Goal: Task Accomplishment & Management: Use online tool/utility

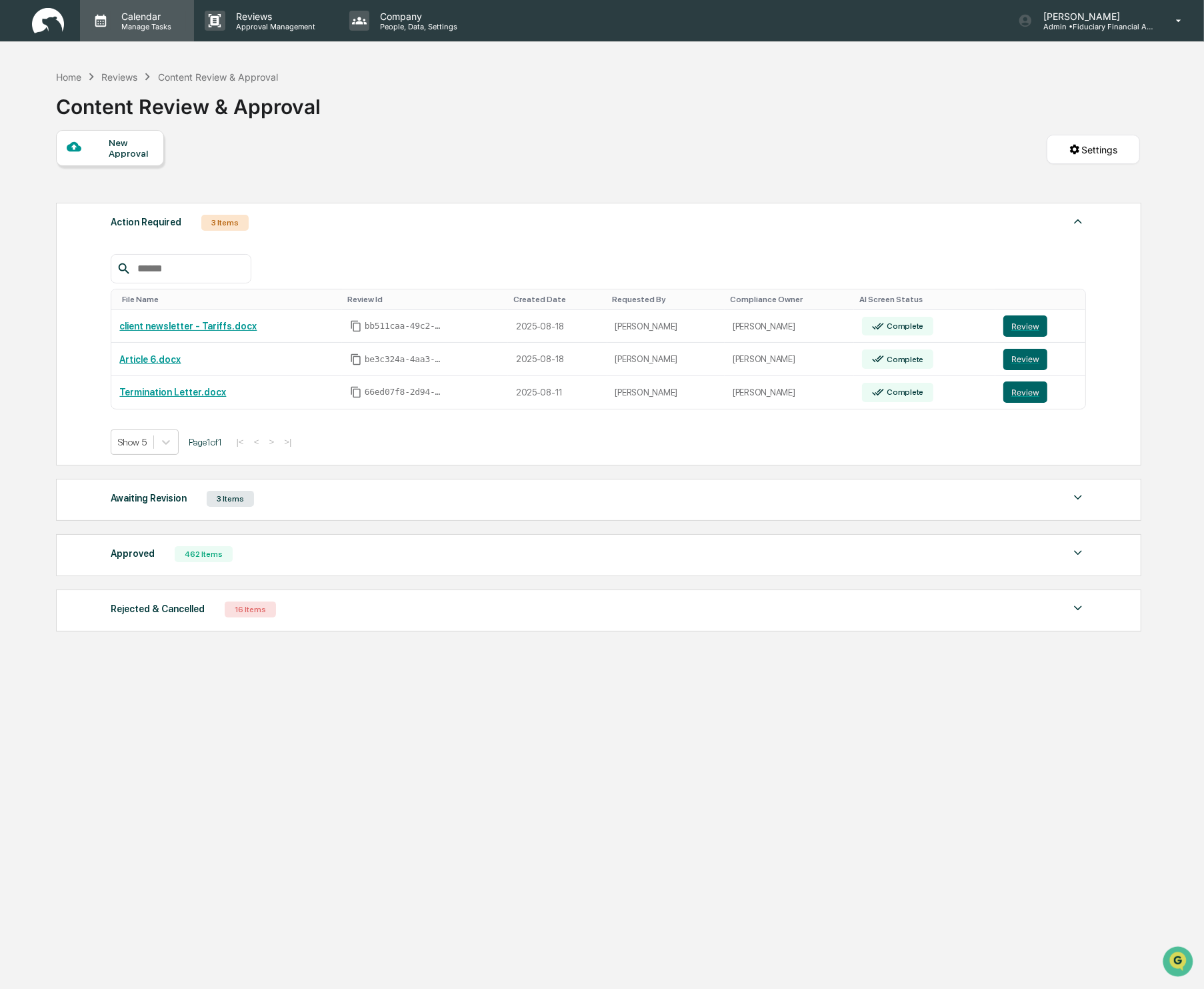
click at [157, 16] on p "Calendar" at bounding box center [145, 16] width 68 height 11
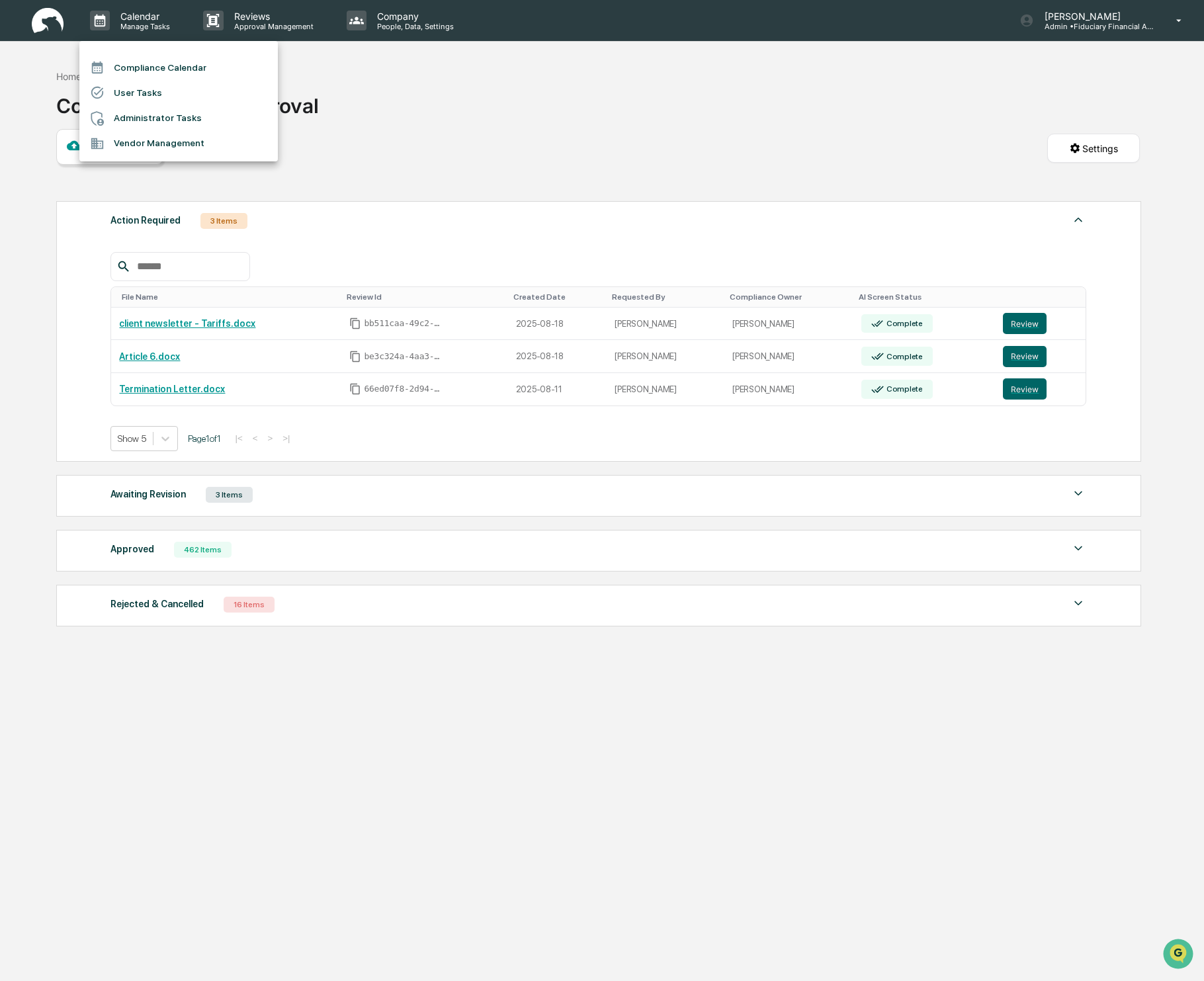
click at [1153, 26] on div at bounding box center [602, 490] width 1204 height 981
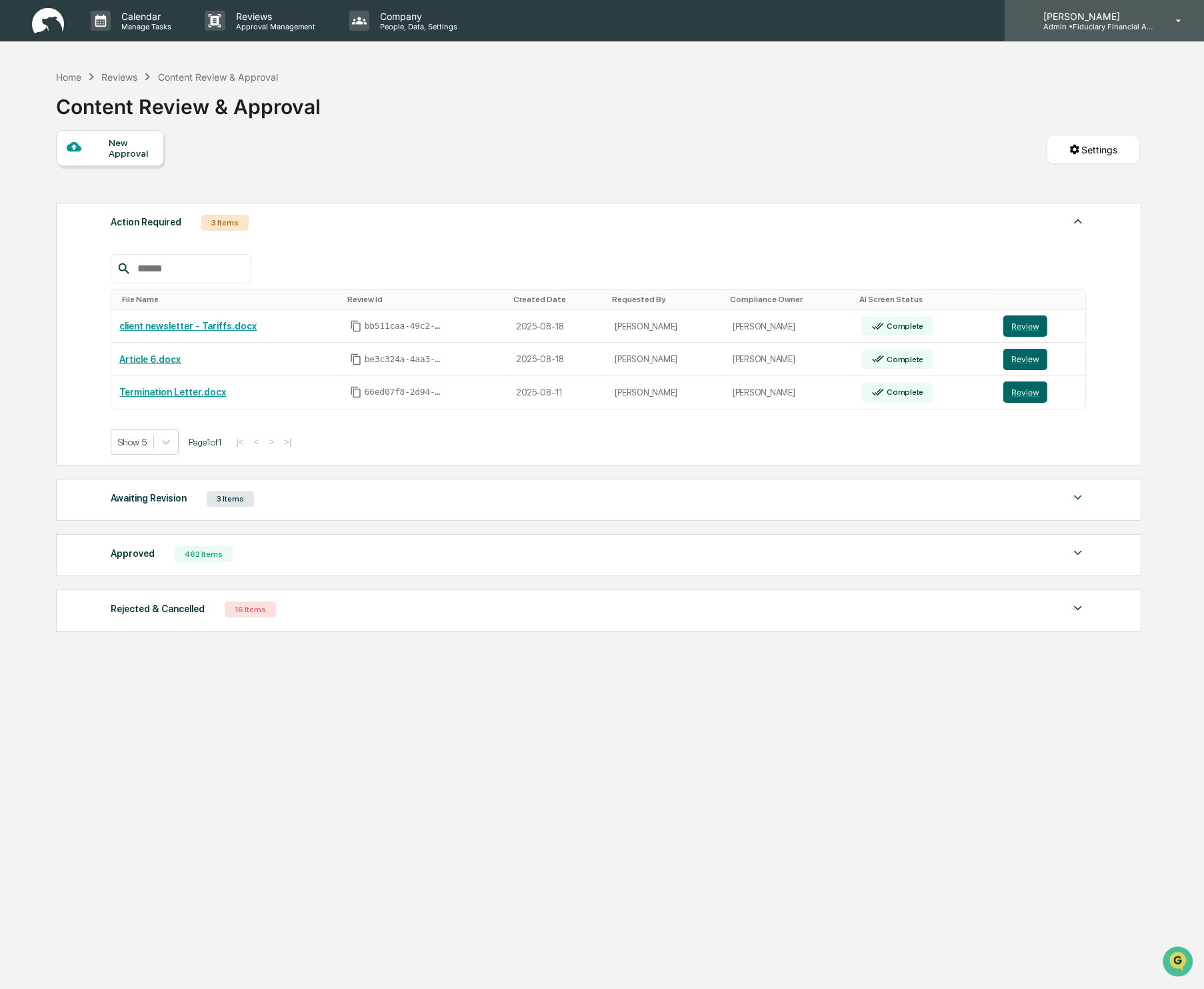
click at [1085, 10] on p "[PERSON_NAME]" at bounding box center [1095, 16] width 124 height 11
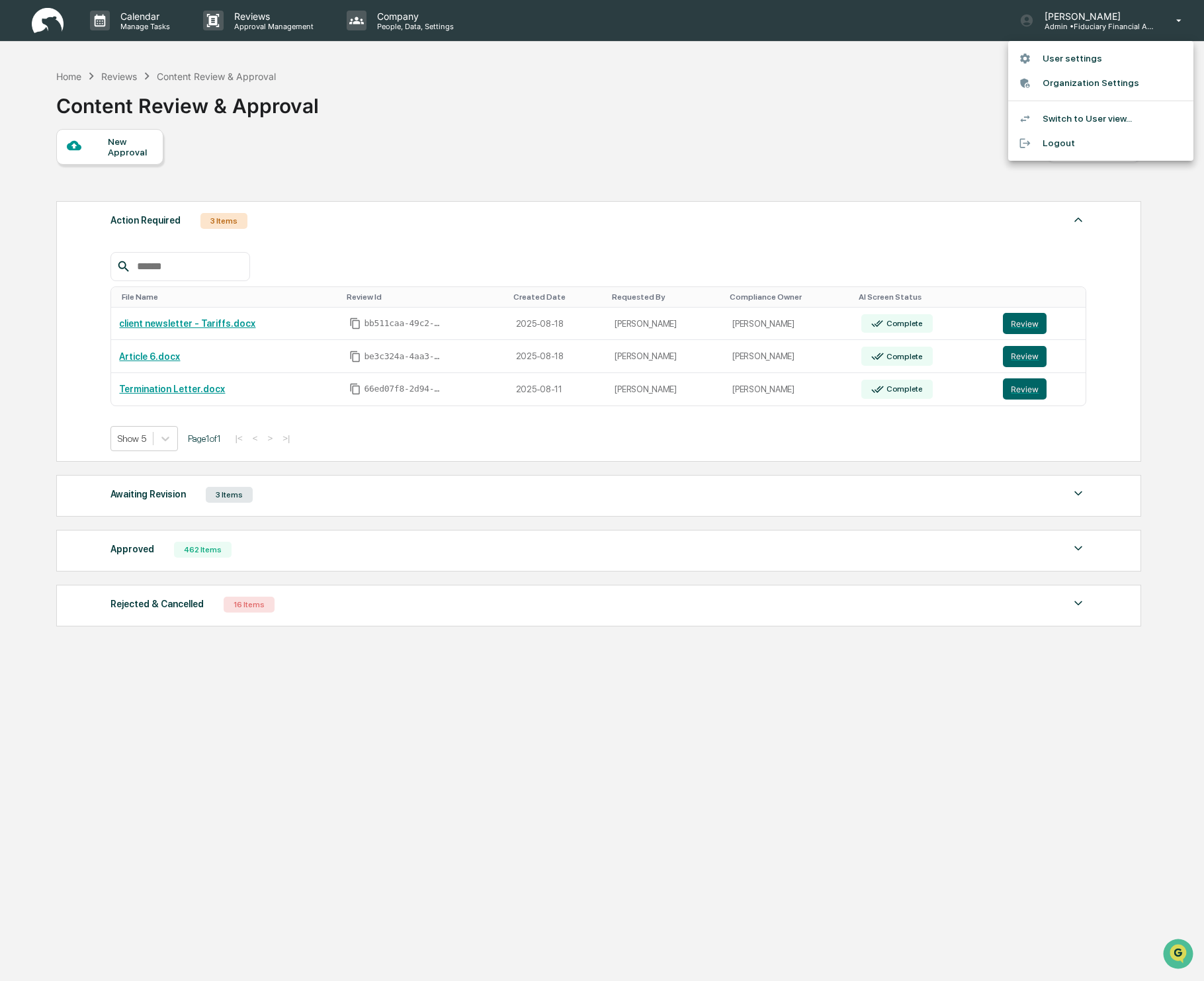
click at [1058, 115] on li "Switch to User view..." at bounding box center [1101, 118] width 185 height 24
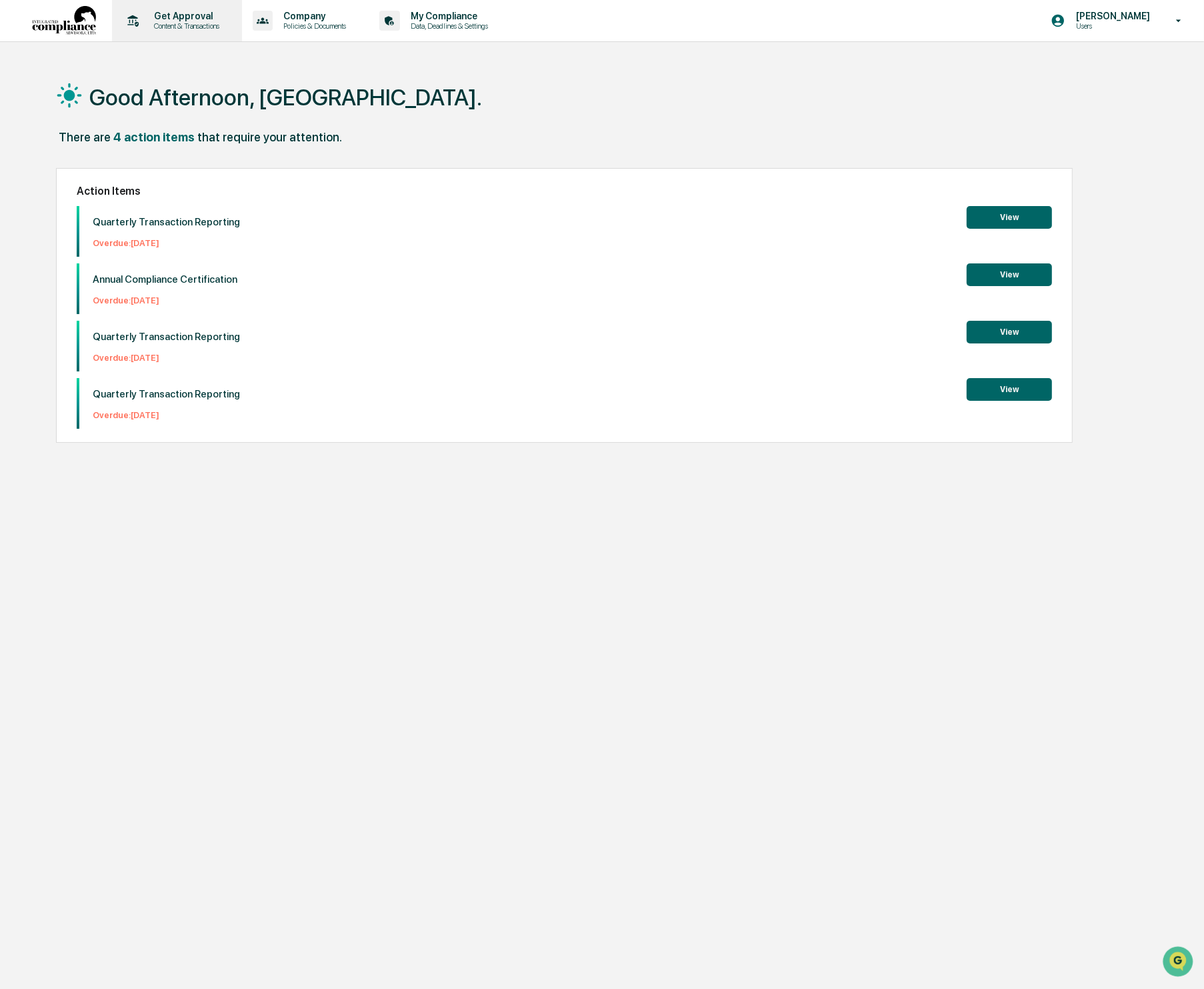
click at [180, 31] on div "Get Approval Content & Transactions" at bounding box center [176, 21] width 116 height 41
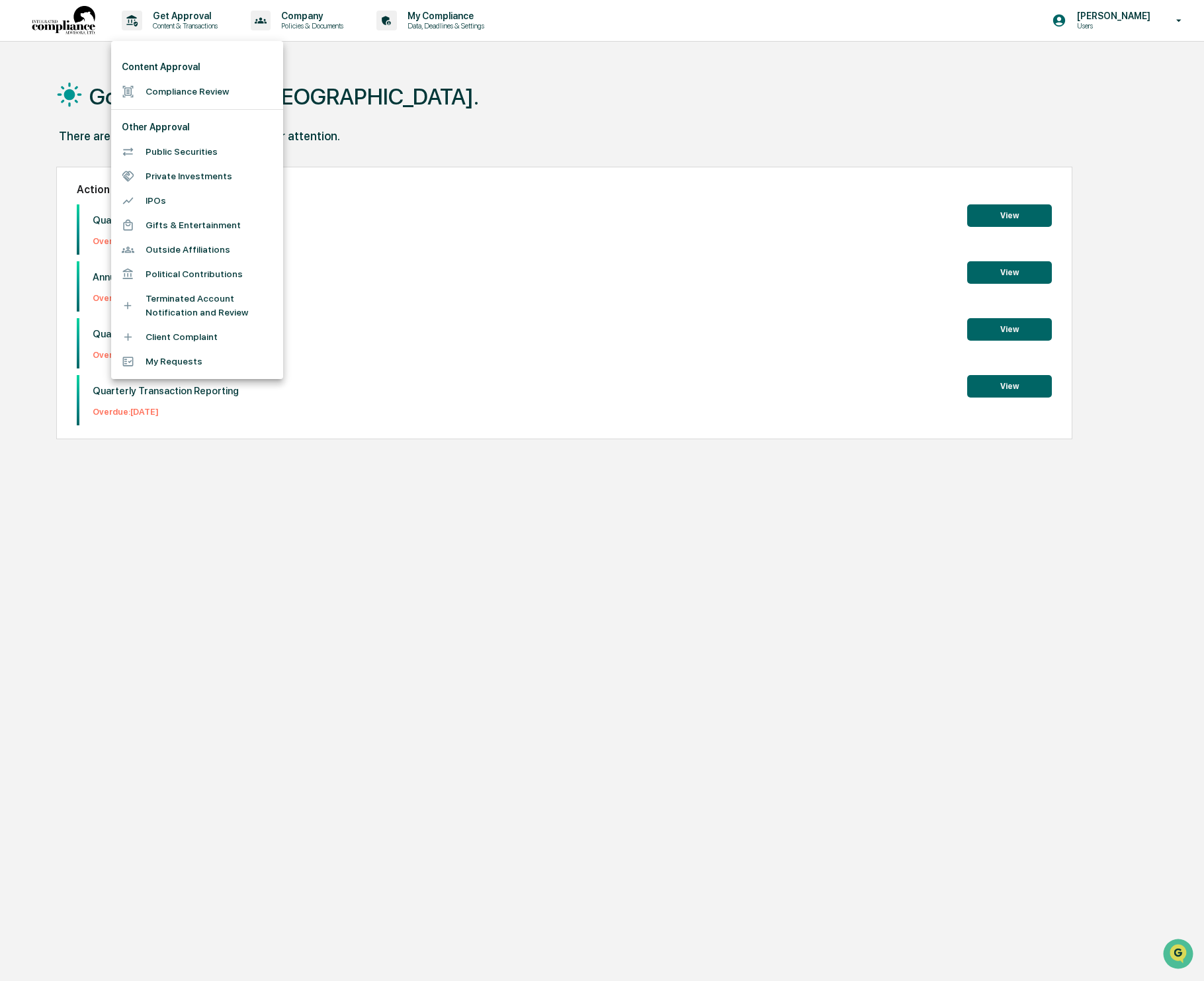
click at [426, 115] on div at bounding box center [602, 490] width 1204 height 981
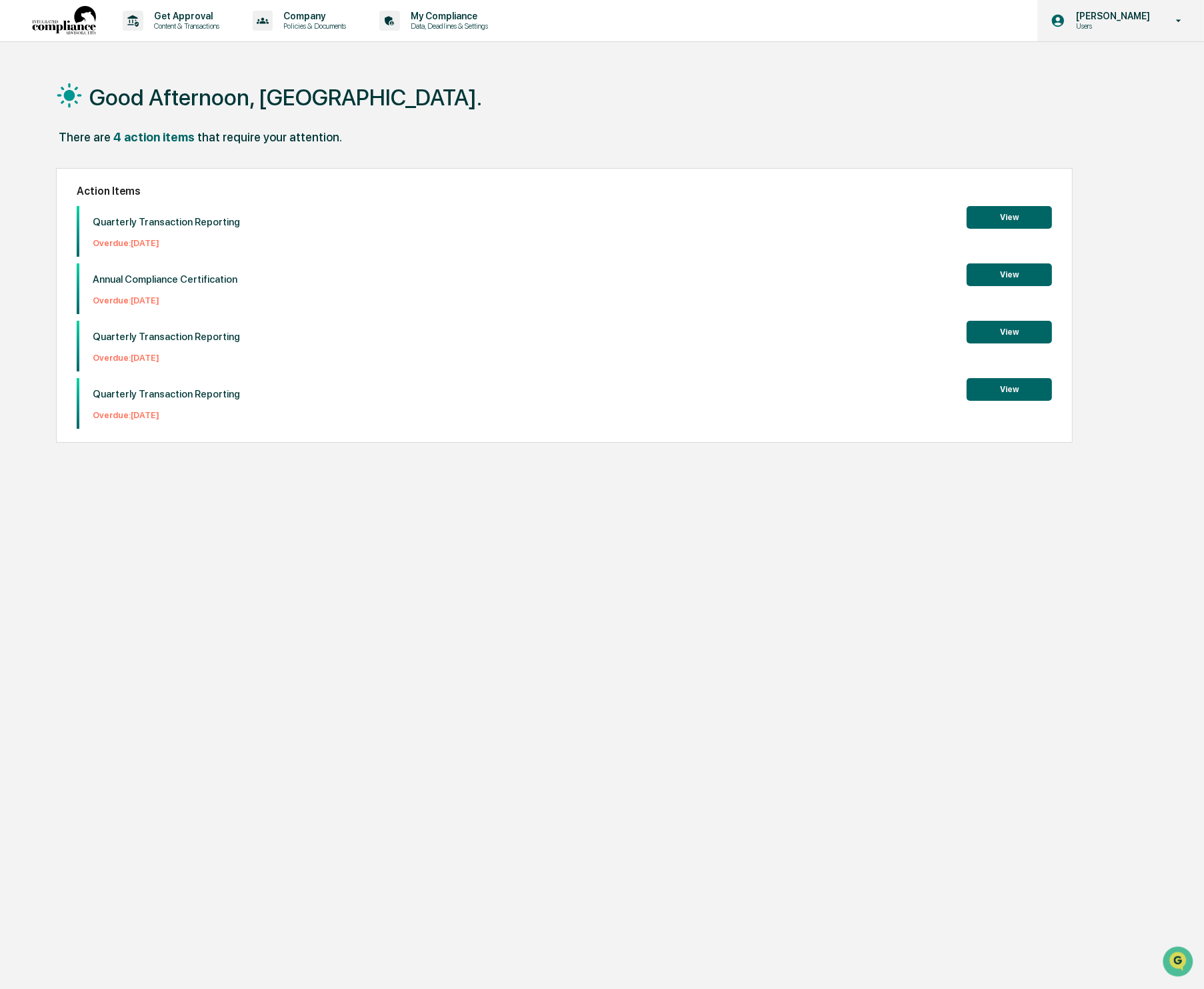
click at [1104, 20] on p "[PERSON_NAME]" at bounding box center [1111, 15] width 91 height 10
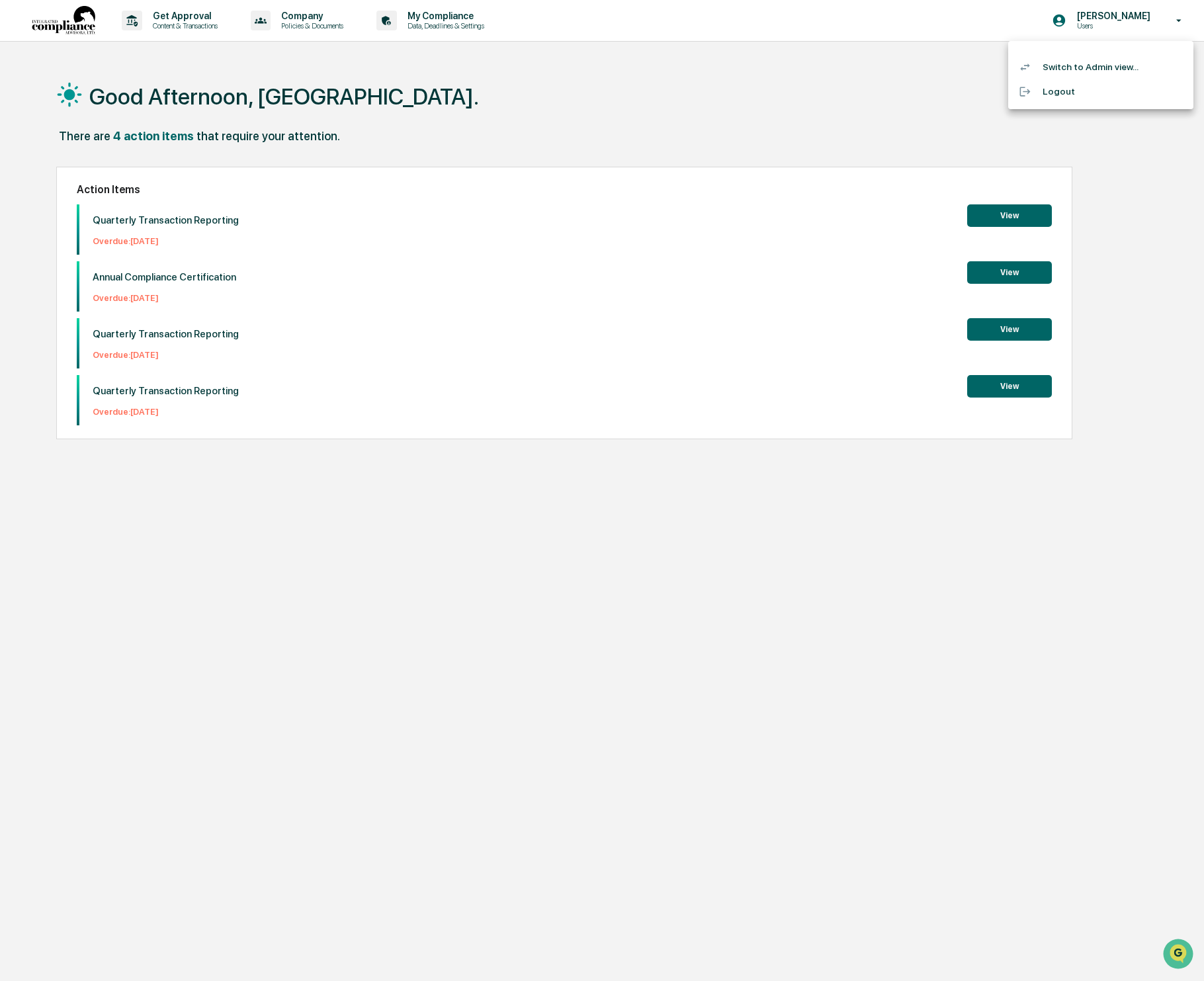
click at [1108, 71] on li "Switch to Admin view..." at bounding box center [1101, 67] width 185 height 24
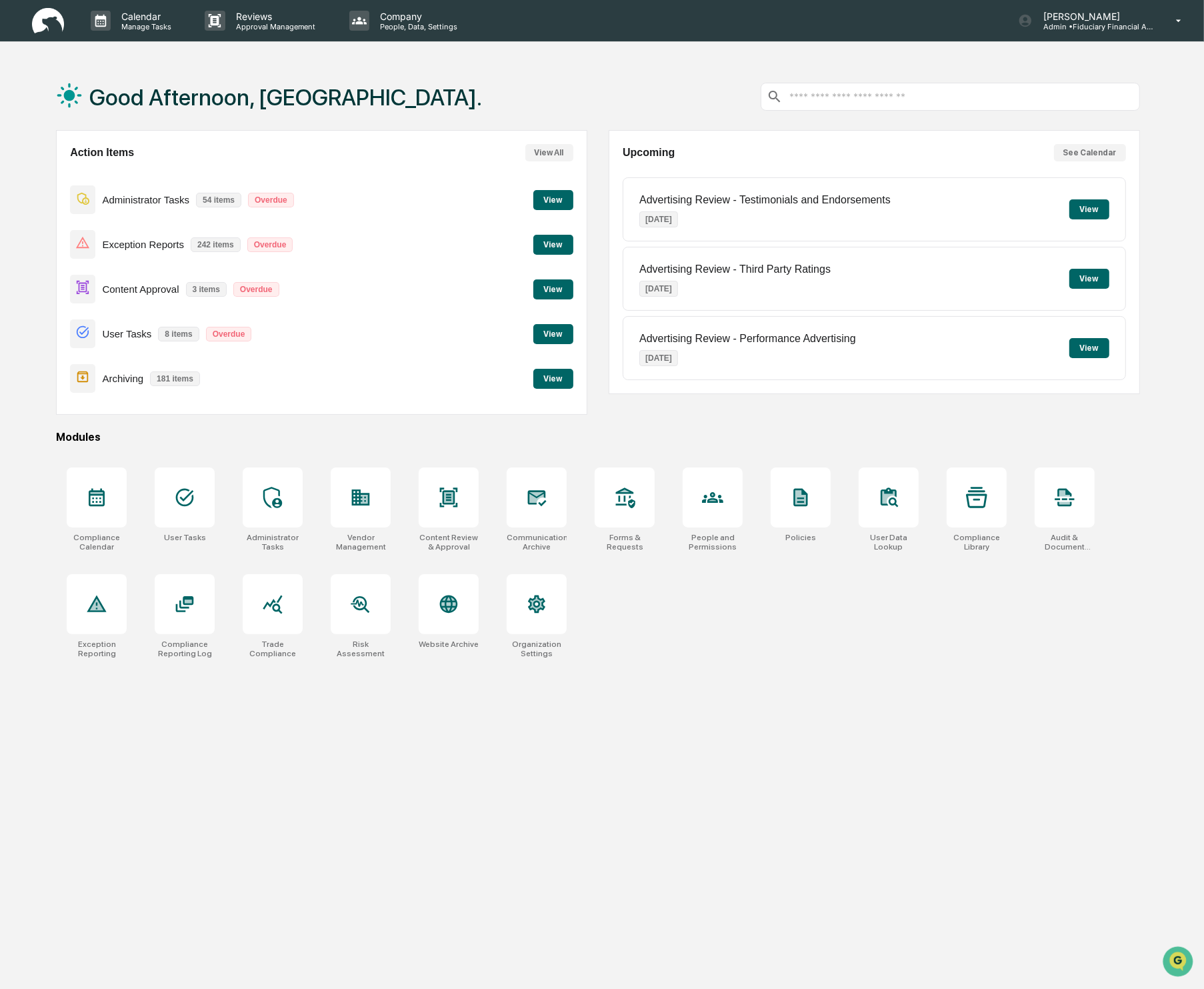
click at [548, 381] on button "View" at bounding box center [553, 379] width 40 height 20
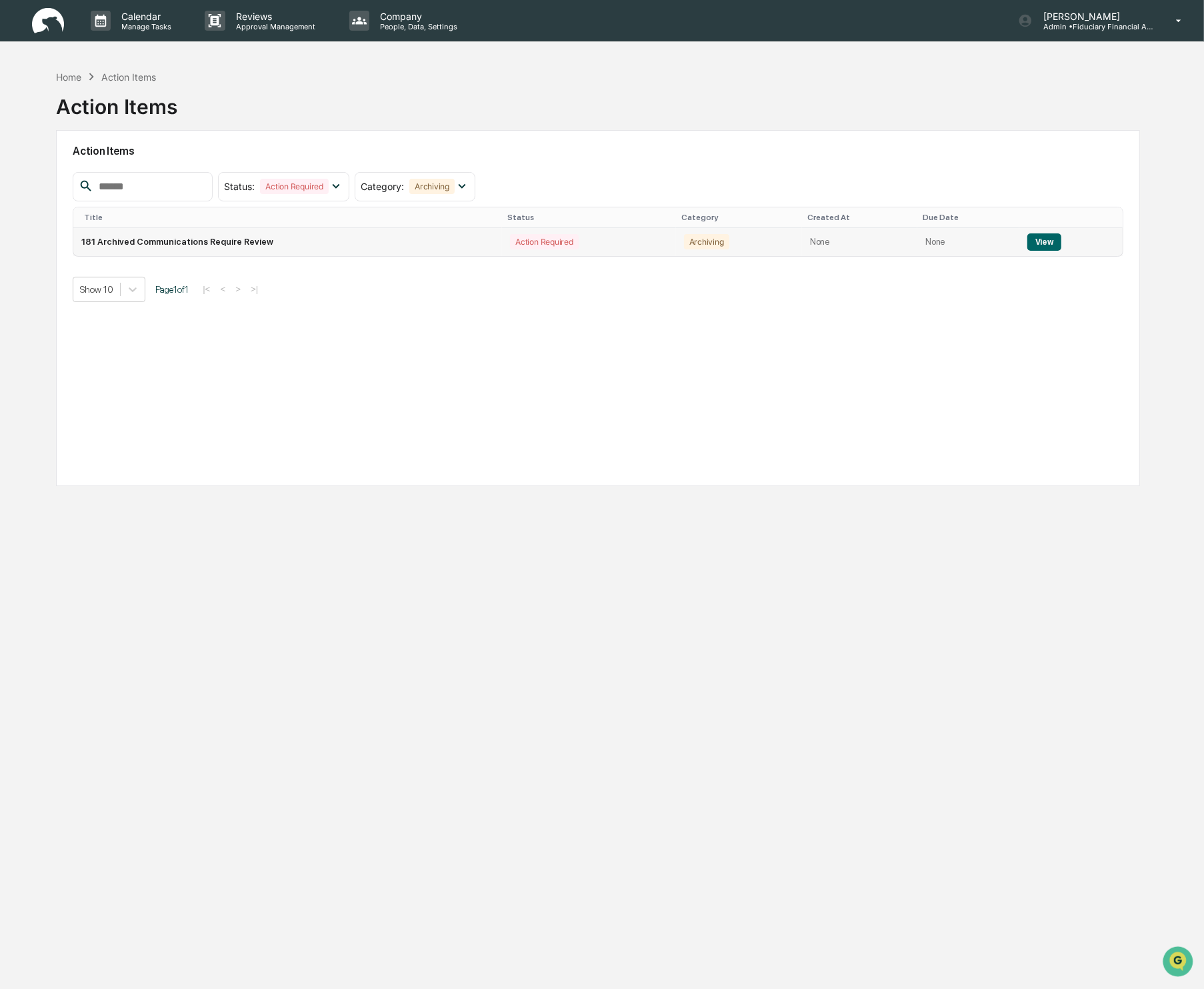
click at [1037, 238] on button "View" at bounding box center [1044, 242] width 34 height 17
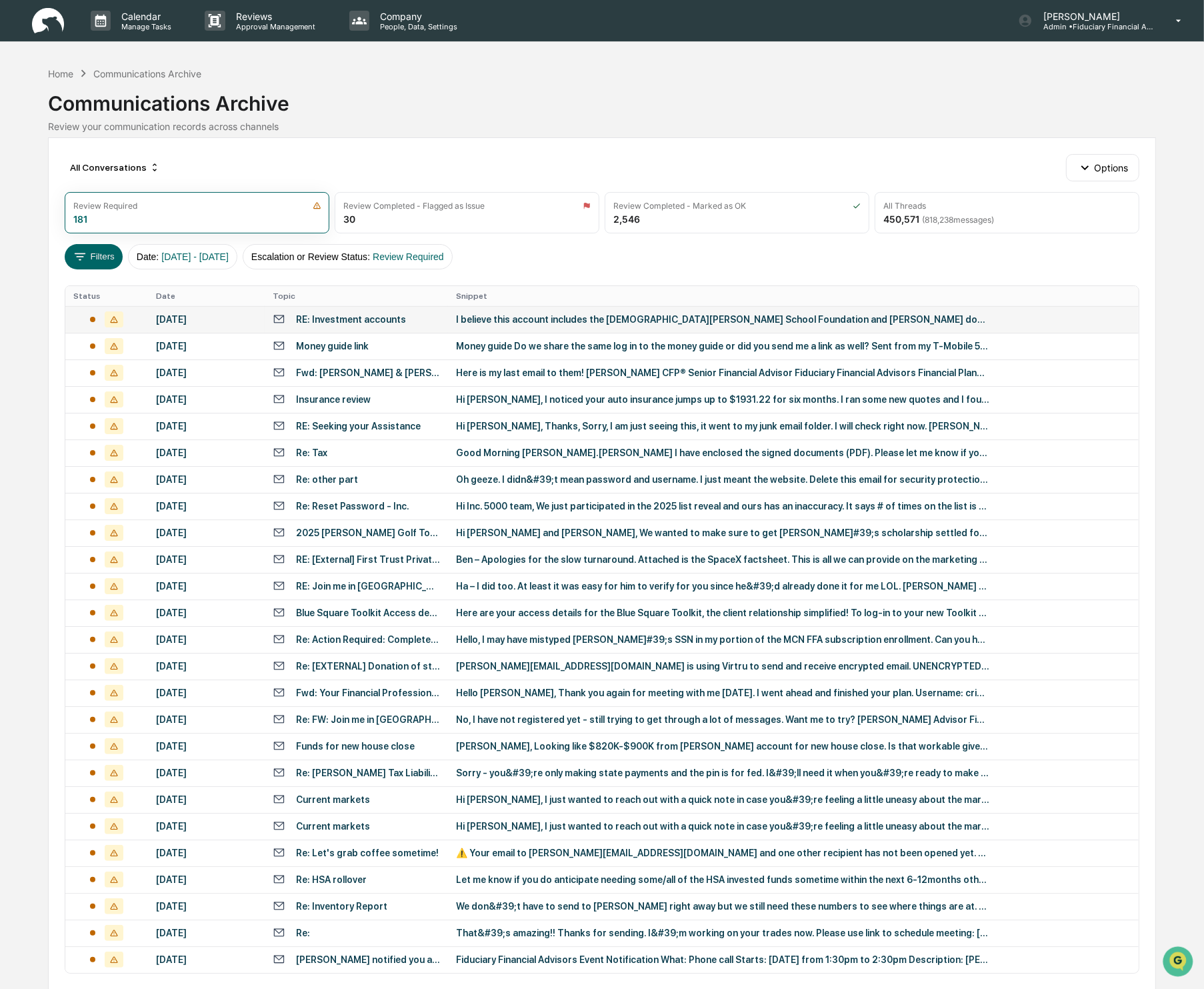
click at [600, 318] on div "I believe this account includes the [DEMOGRAPHIC_DATA][PERSON_NAME] School Foun…" at bounding box center [723, 318] width 533 height 10
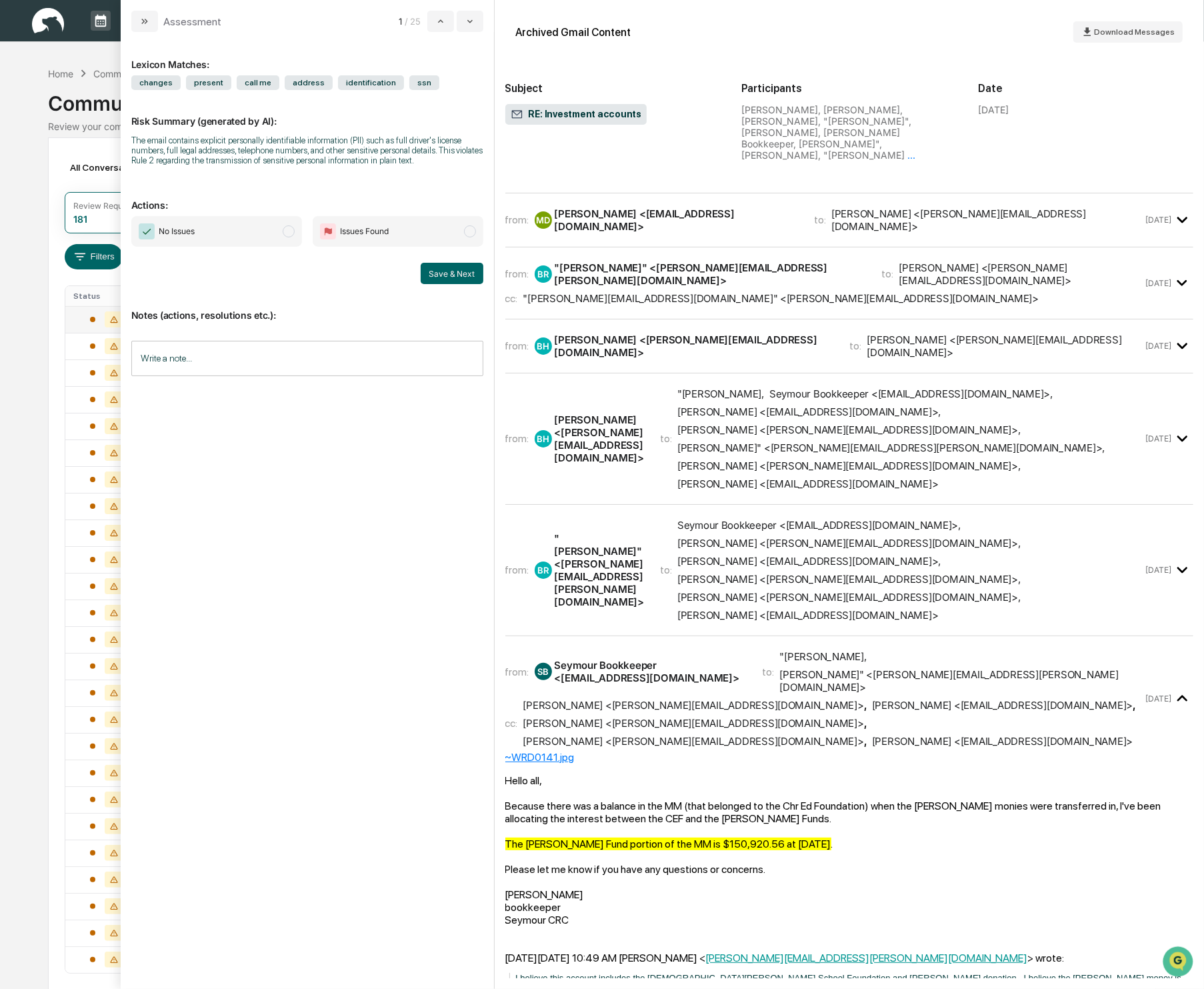
scroll to position [861, 0]
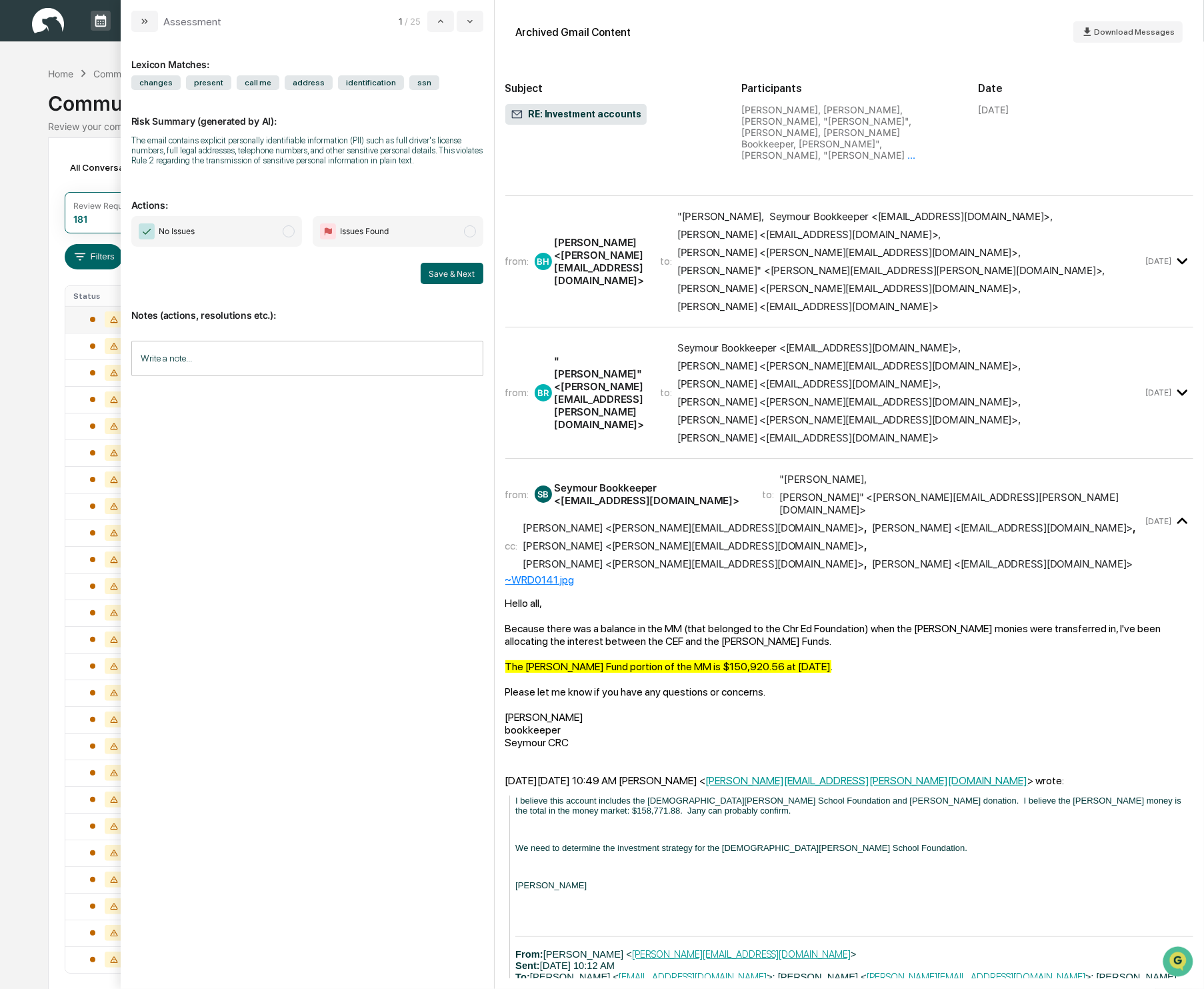
click at [286, 238] on span "modal" at bounding box center [288, 231] width 12 height 12
click at [467, 282] on button "Save & Next" at bounding box center [452, 273] width 63 height 22
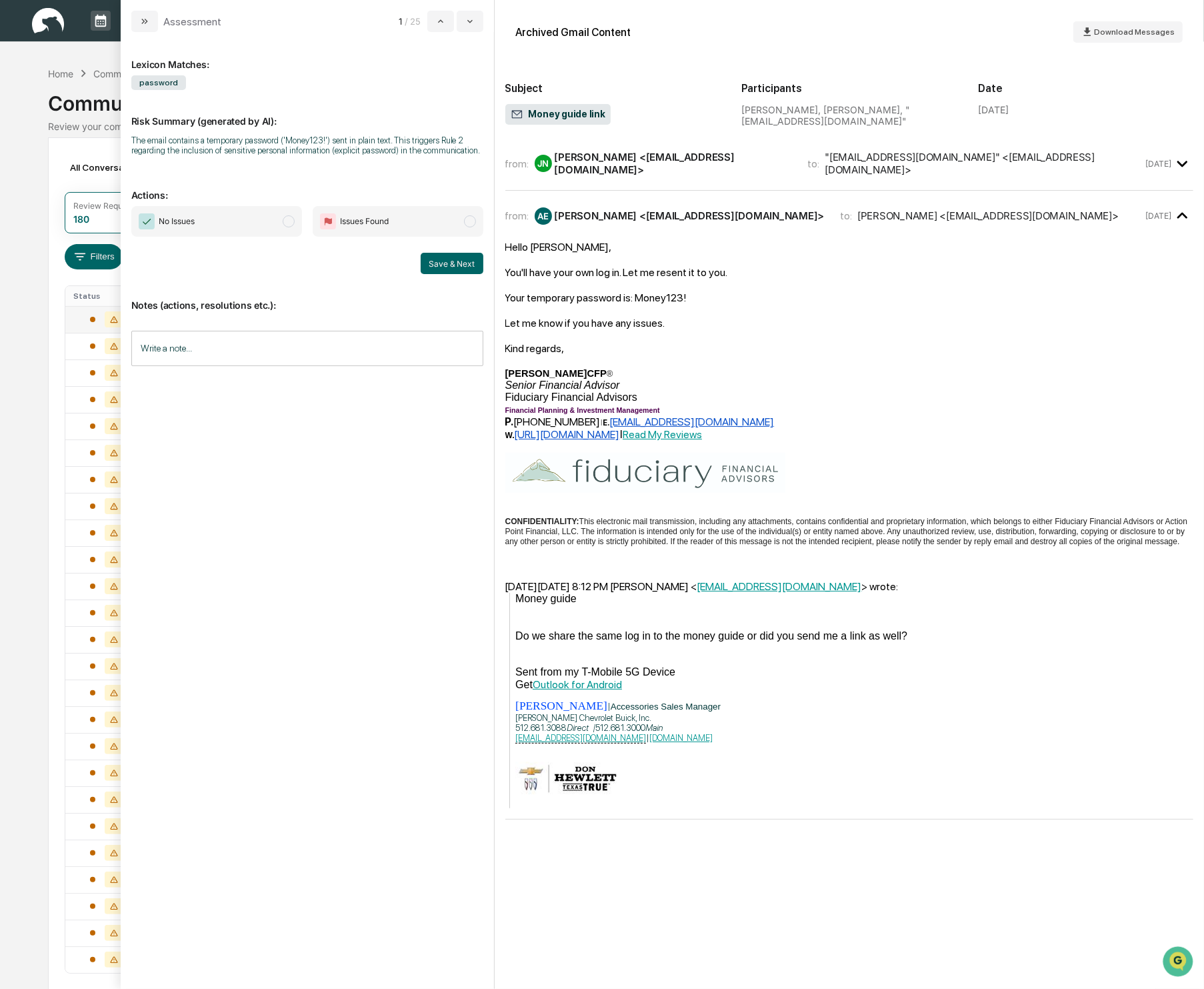
click at [293, 227] on span "No Issues" at bounding box center [217, 221] width 171 height 31
click at [471, 272] on button "Save & Next" at bounding box center [452, 263] width 63 height 22
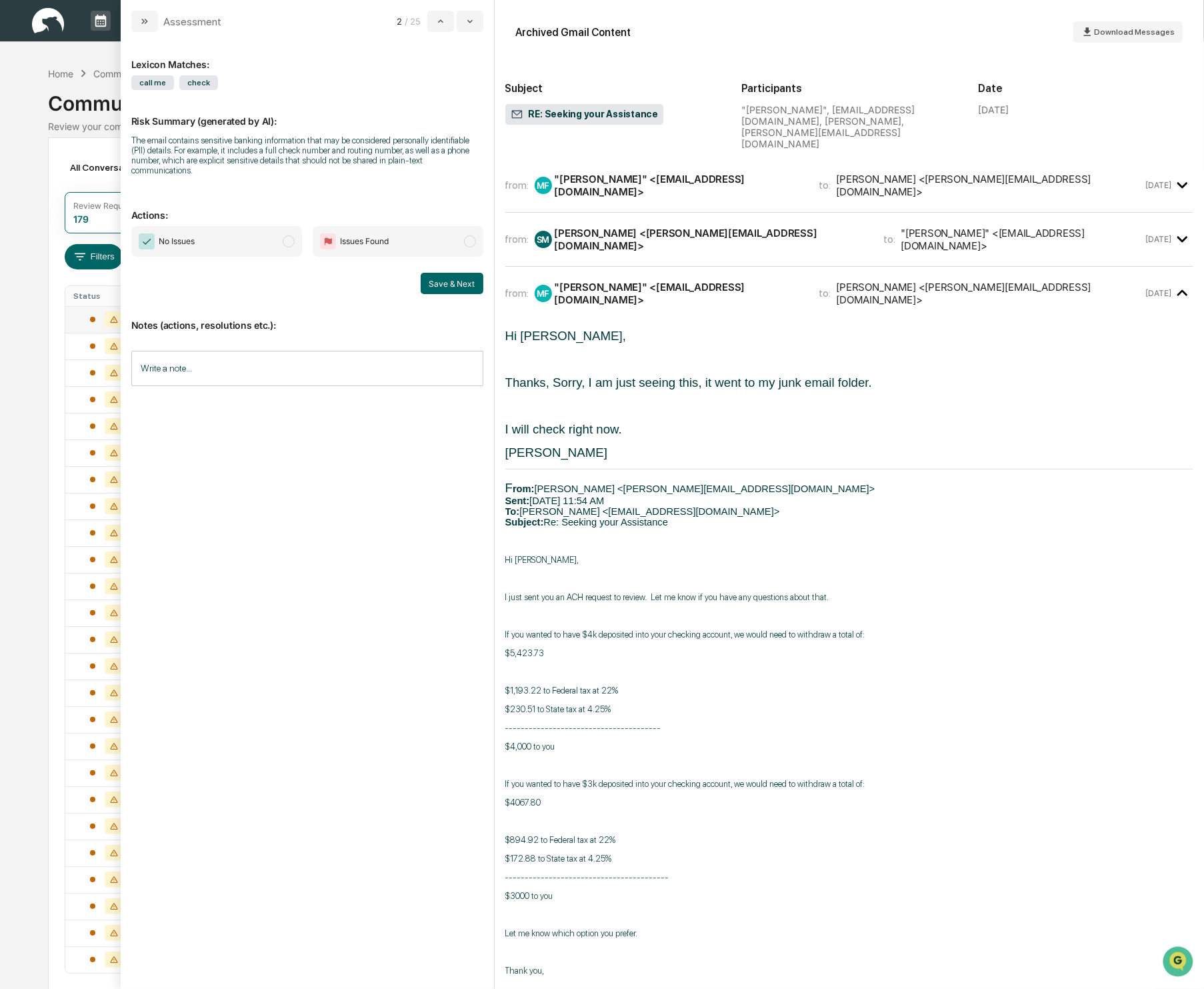
scroll to position [60, 0]
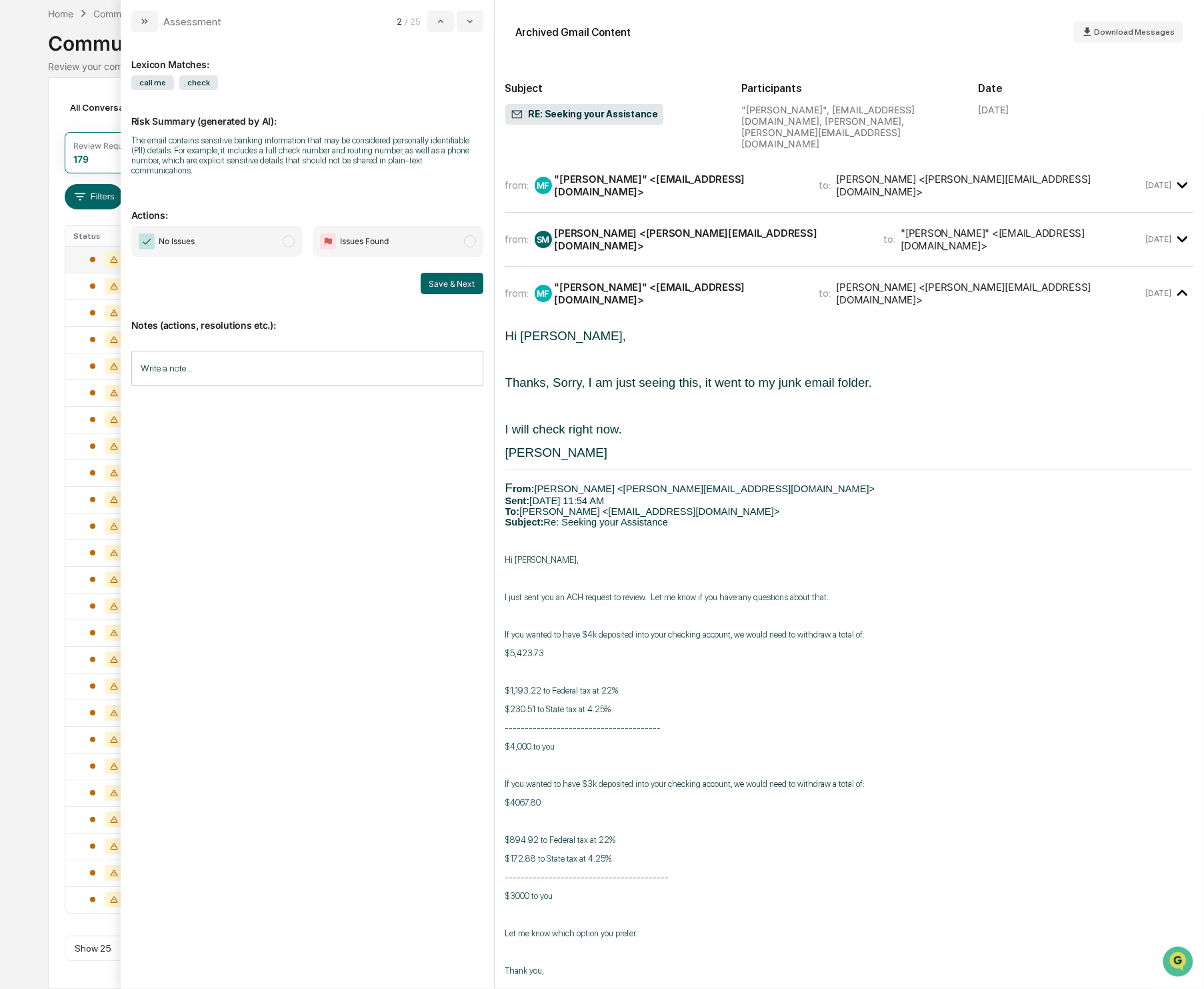
click at [293, 242] on span "modal" at bounding box center [288, 241] width 12 height 12
click at [458, 276] on button "Save & Next" at bounding box center [452, 283] width 63 height 22
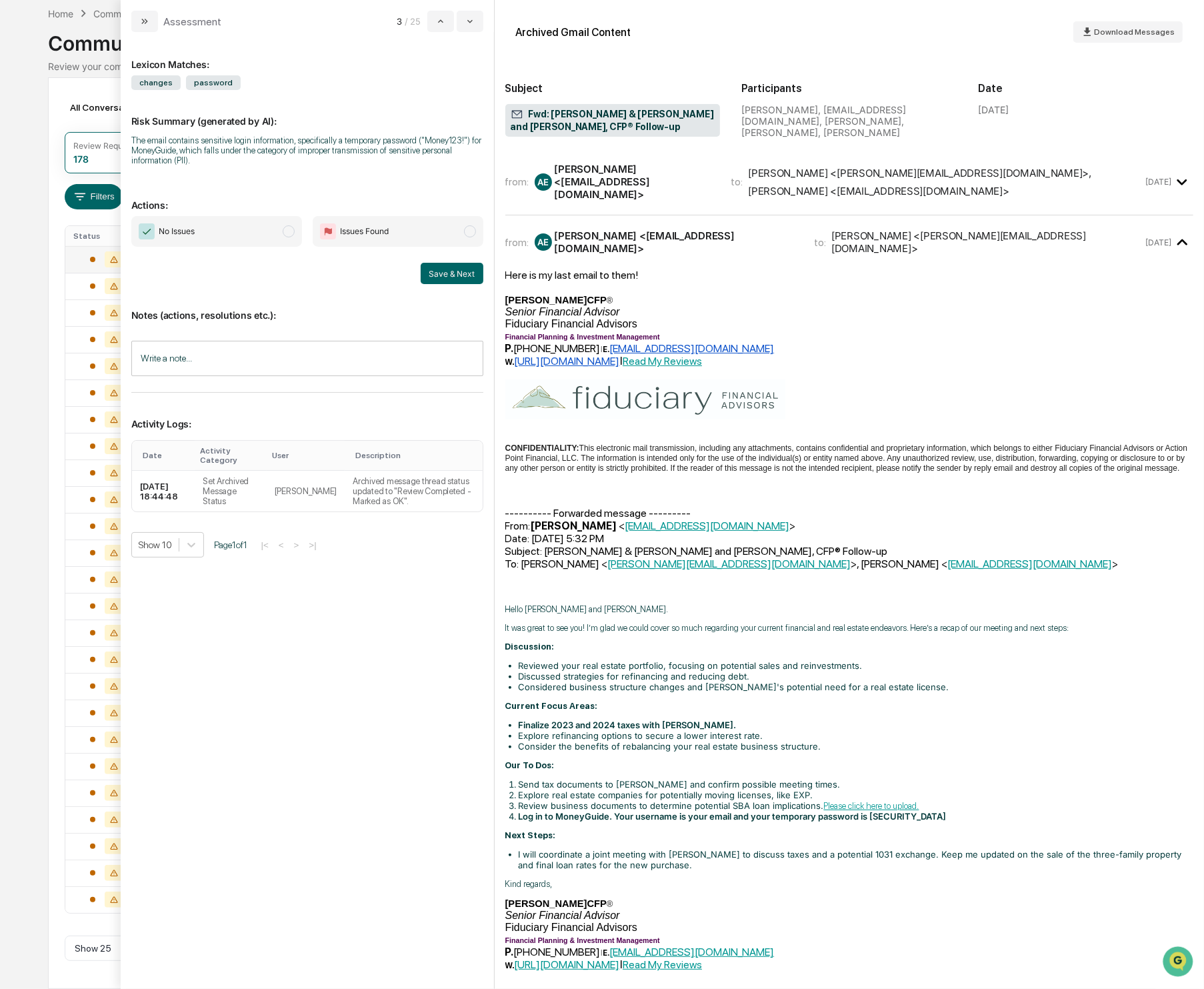
click at [289, 229] on span "modal" at bounding box center [288, 231] width 12 height 12
click at [464, 279] on button "Save & Next" at bounding box center [452, 273] width 63 height 22
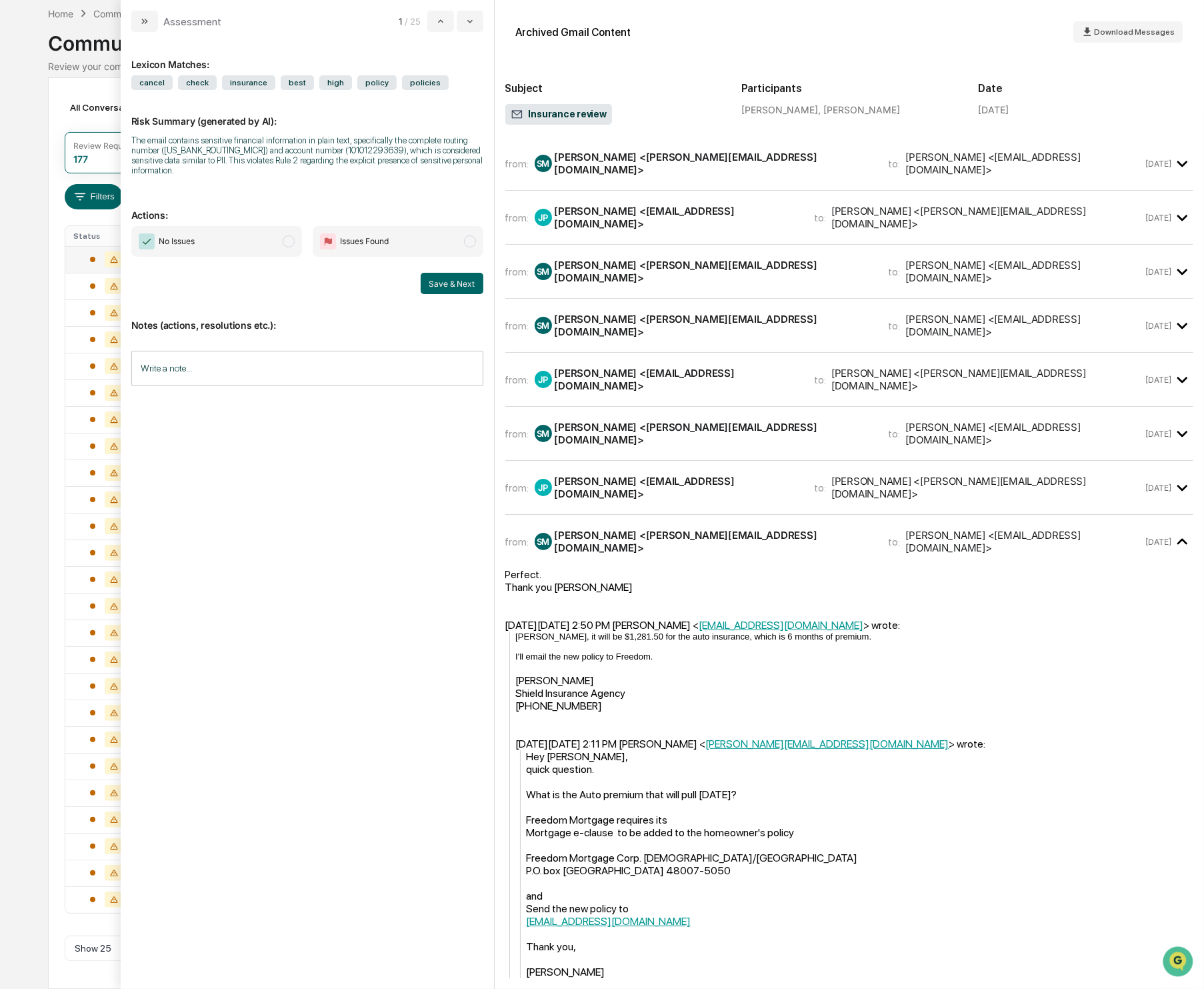
scroll to position [291, 0]
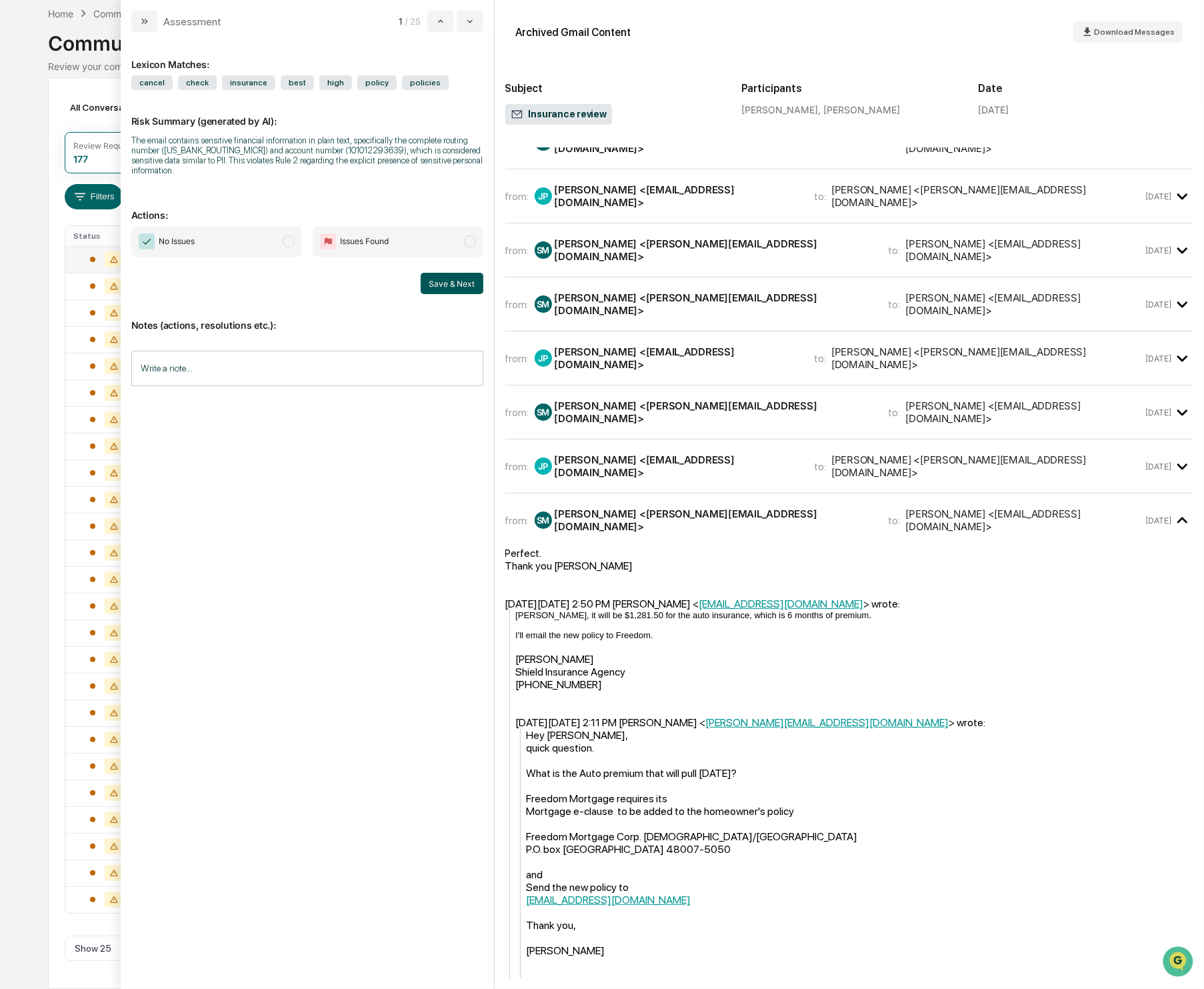
click at [448, 279] on button "Save & Next" at bounding box center [452, 283] width 63 height 22
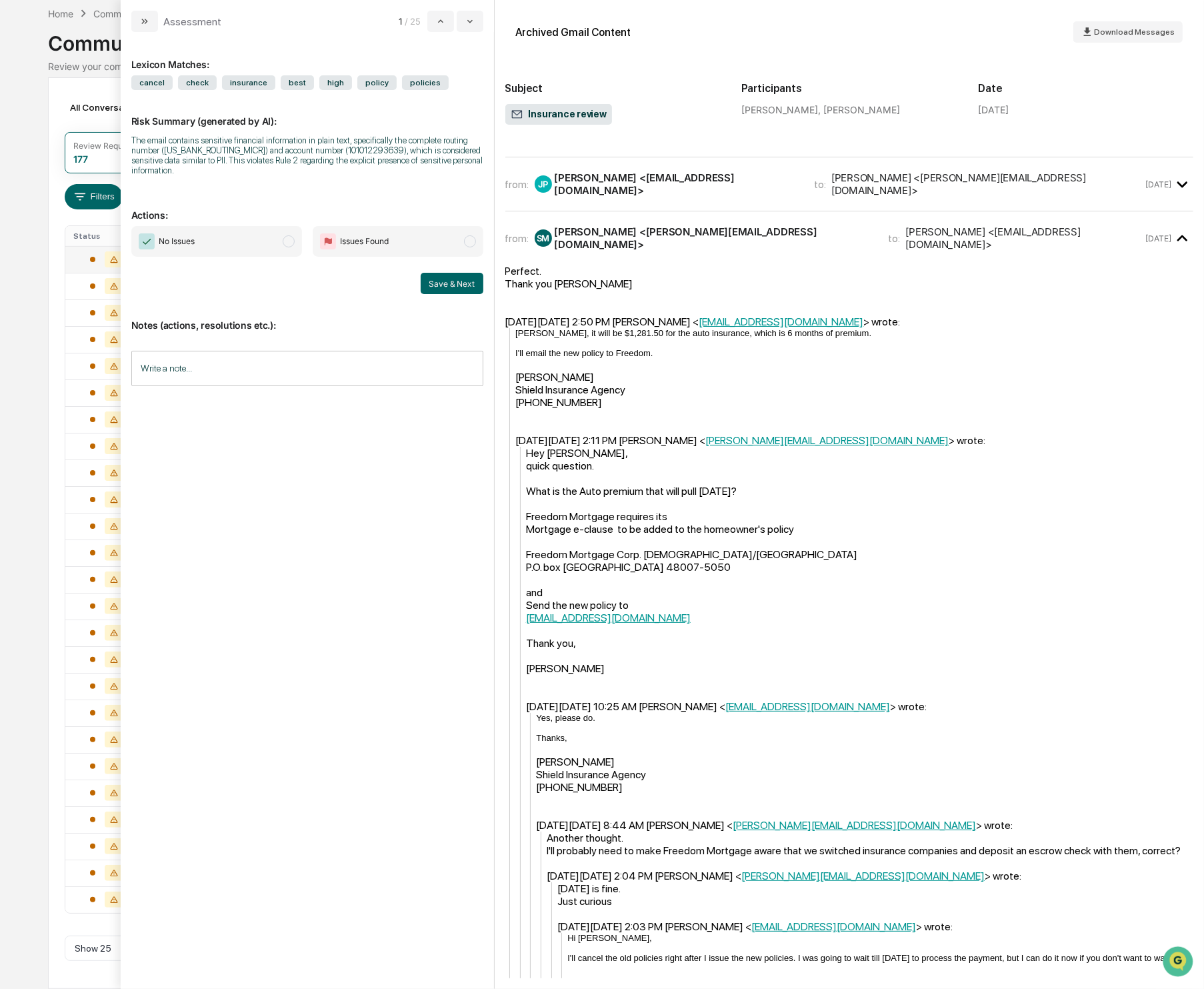
scroll to position [584, 0]
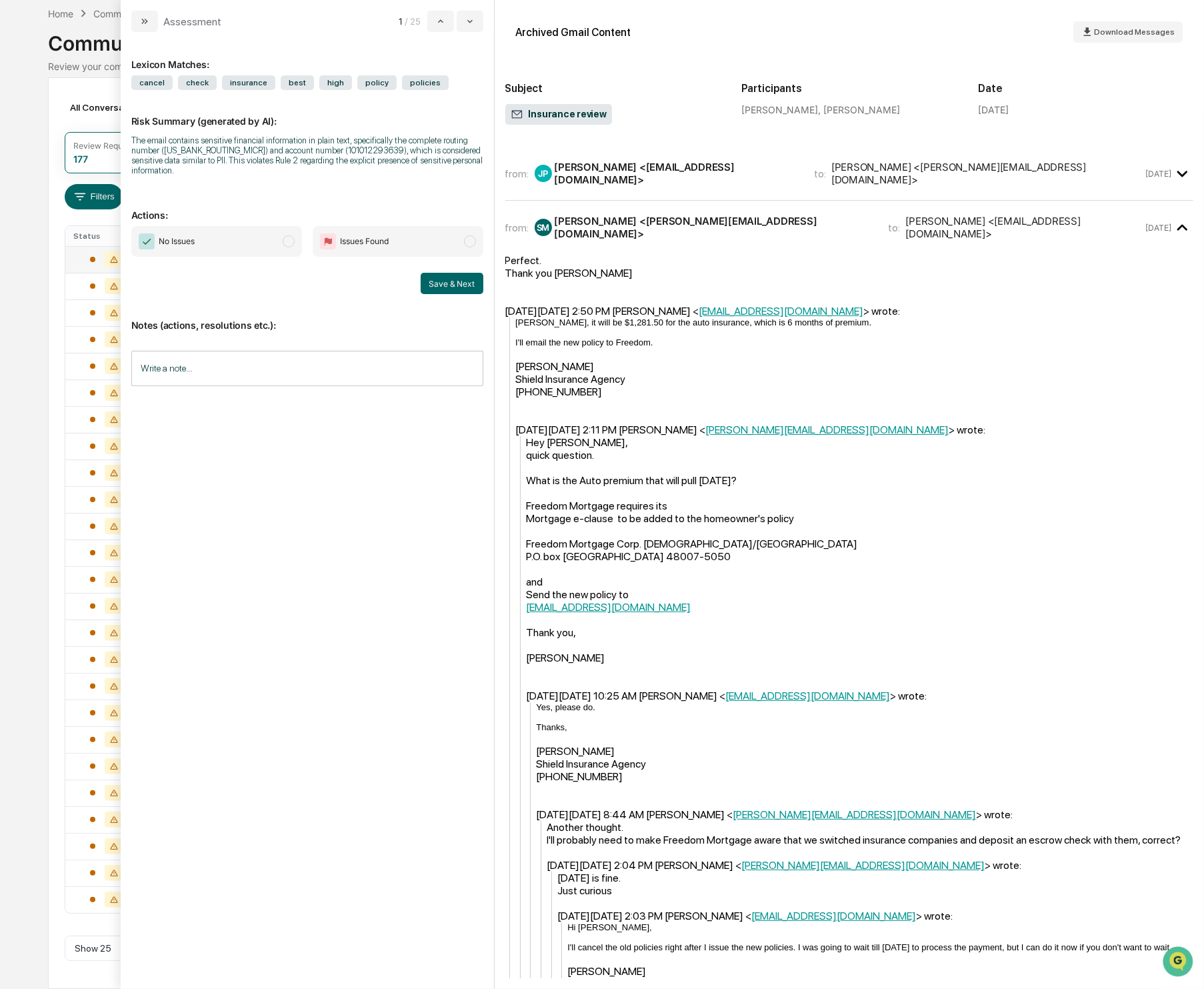
click at [283, 241] on span "modal" at bounding box center [288, 241] width 12 height 12
click at [476, 288] on button "Save & Next" at bounding box center [452, 283] width 63 height 22
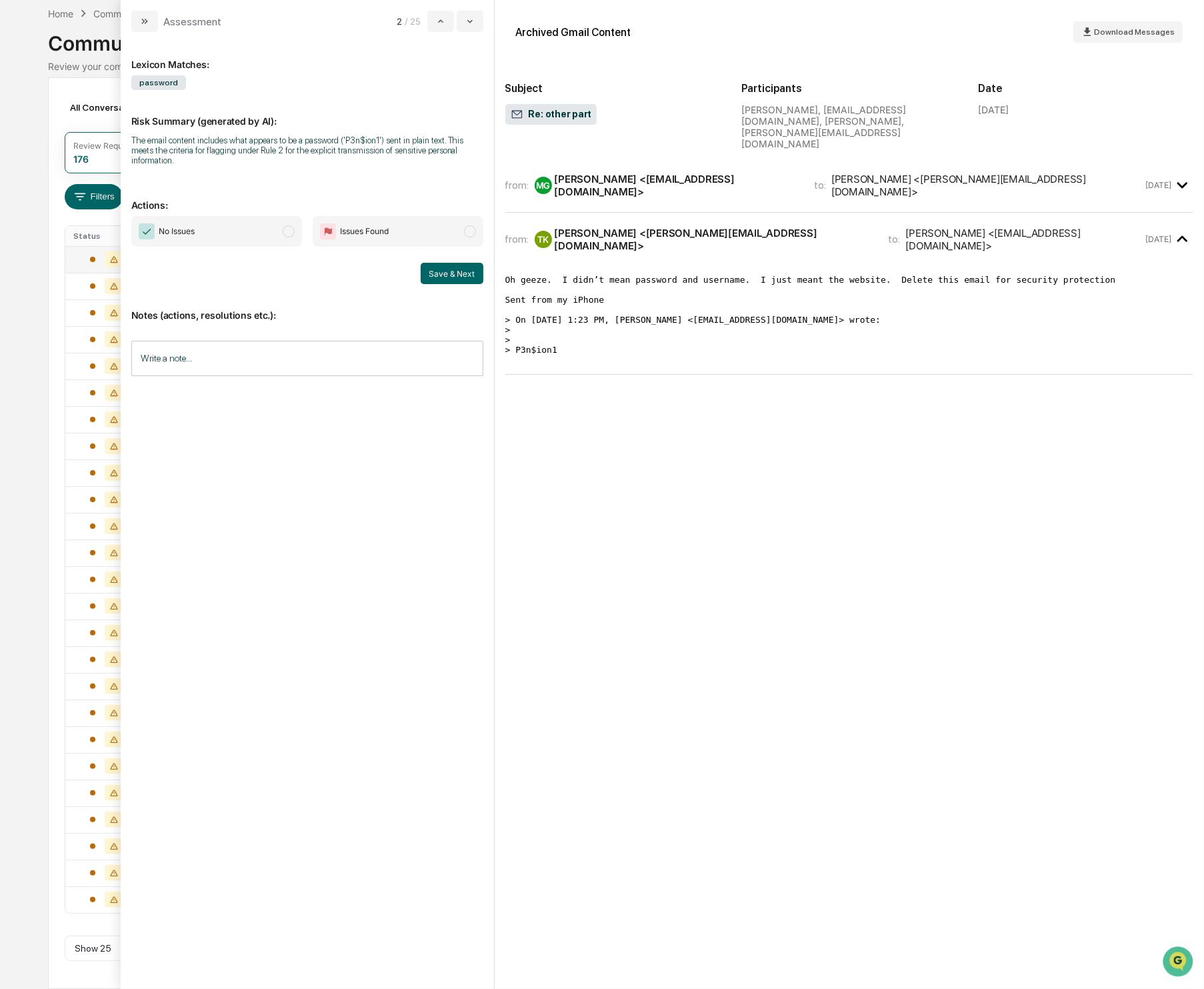
click at [283, 232] on span "modal" at bounding box center [288, 231] width 12 height 12
click at [458, 278] on button "Save & Next" at bounding box center [452, 273] width 63 height 22
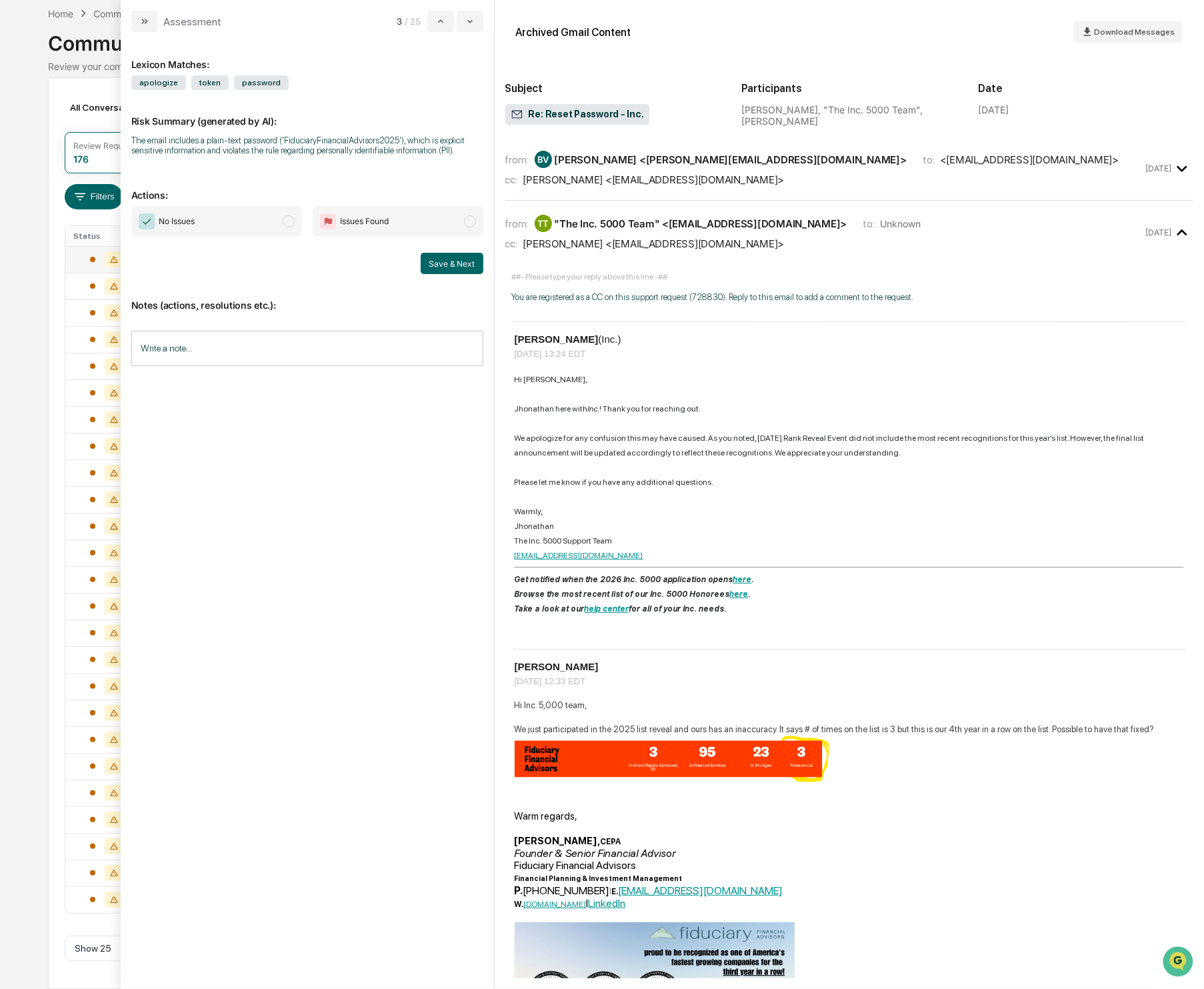
click at [286, 227] on span "modal" at bounding box center [288, 221] width 12 height 12
click at [461, 274] on button "Save & Next" at bounding box center [452, 263] width 63 height 22
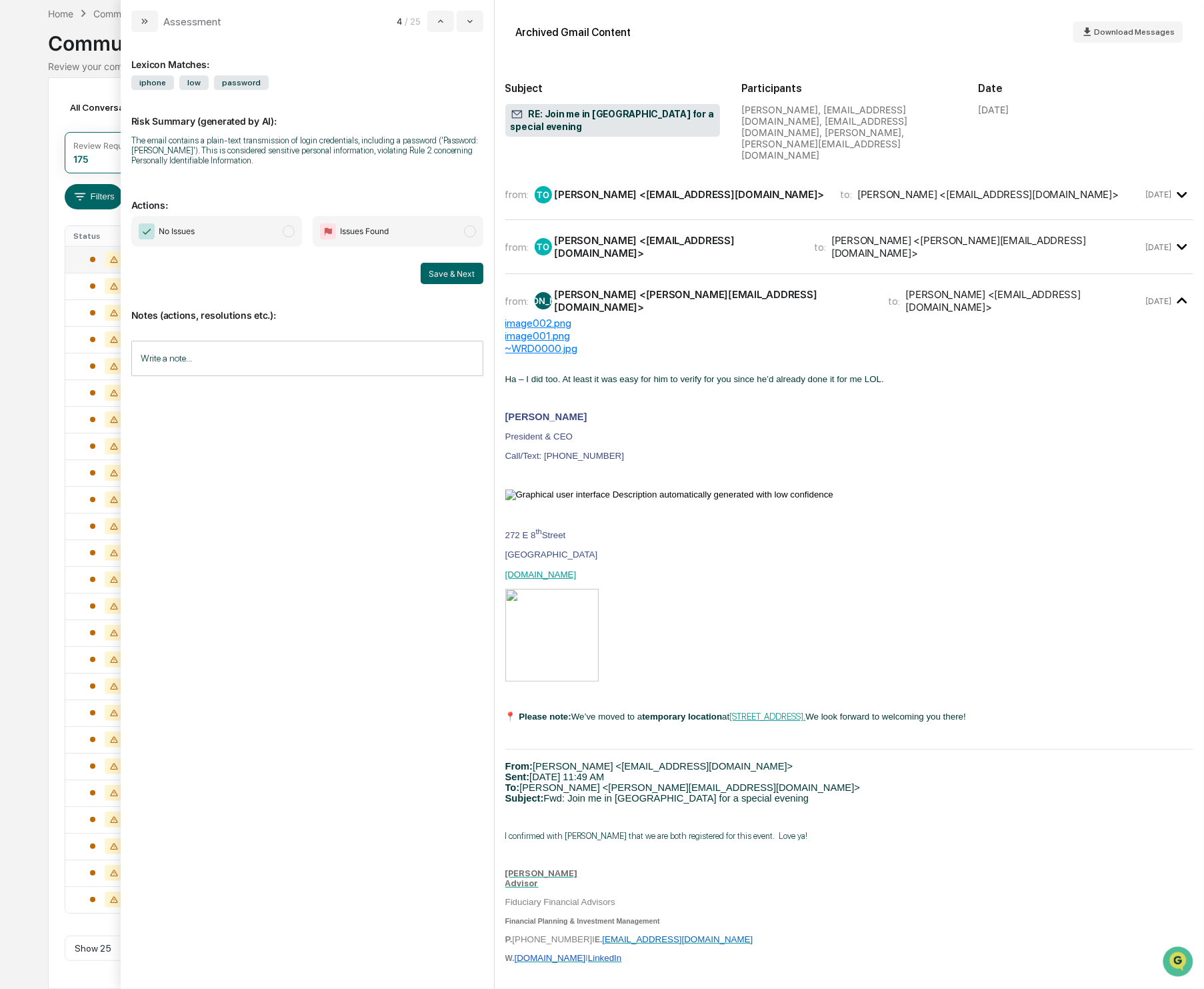
click at [284, 231] on span "modal" at bounding box center [288, 231] width 12 height 12
click at [446, 276] on button "Save & Next" at bounding box center [452, 273] width 63 height 22
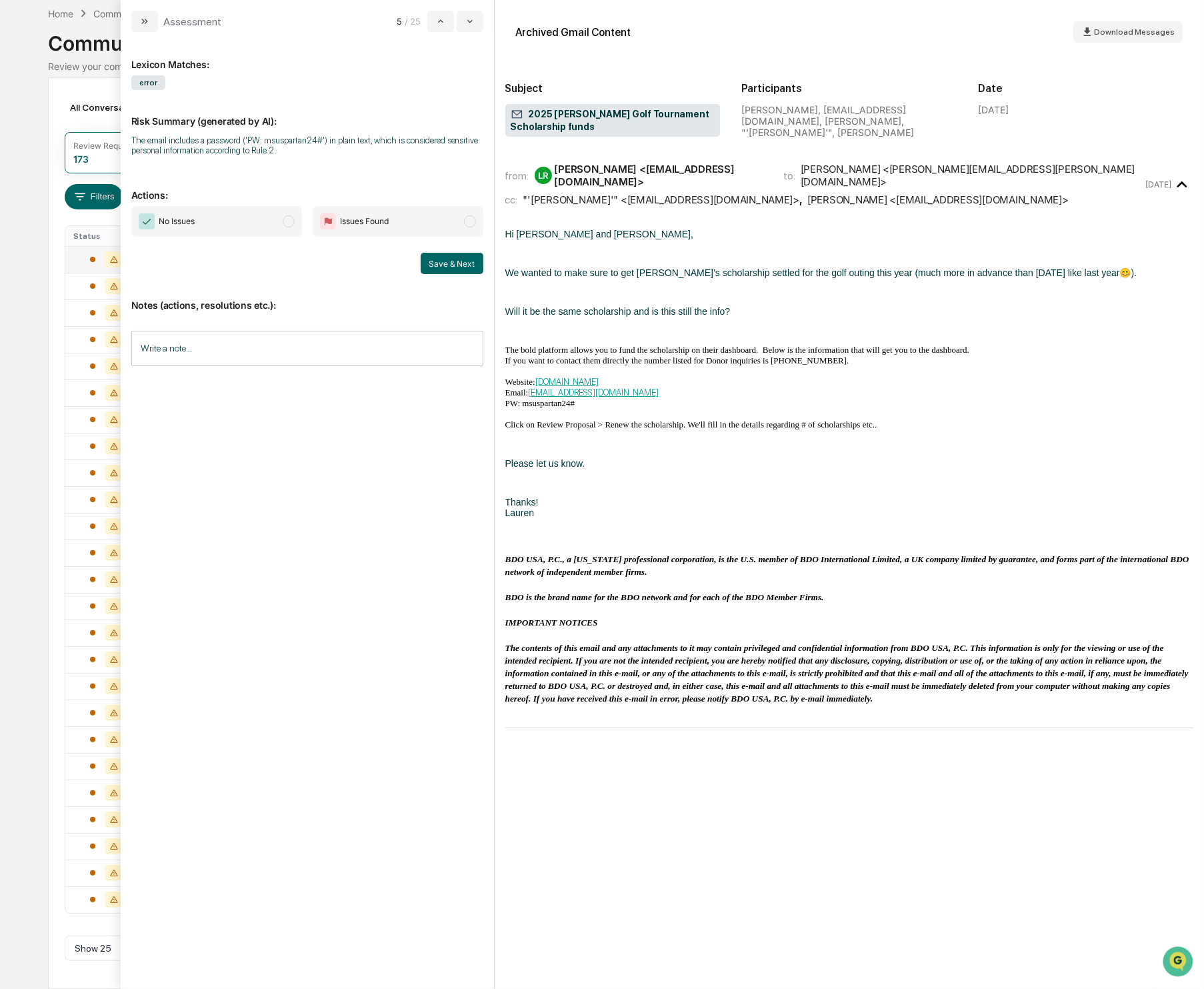
click at [293, 225] on span "modal" at bounding box center [288, 221] width 12 height 12
click at [449, 263] on button "Save & Next" at bounding box center [452, 263] width 63 height 22
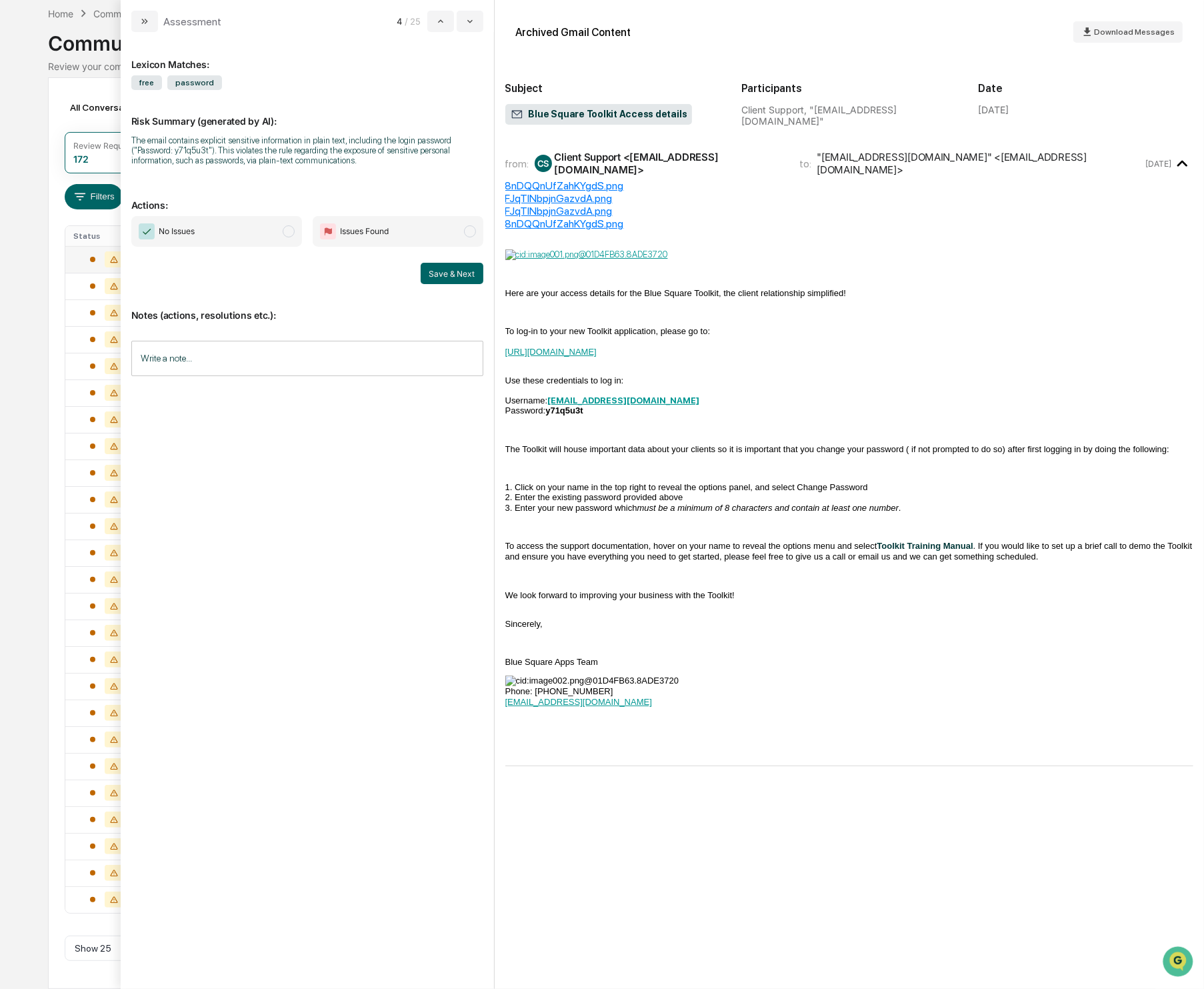
click at [291, 231] on span "modal" at bounding box center [288, 231] width 12 height 12
click at [452, 280] on button "Save & Next" at bounding box center [452, 273] width 63 height 22
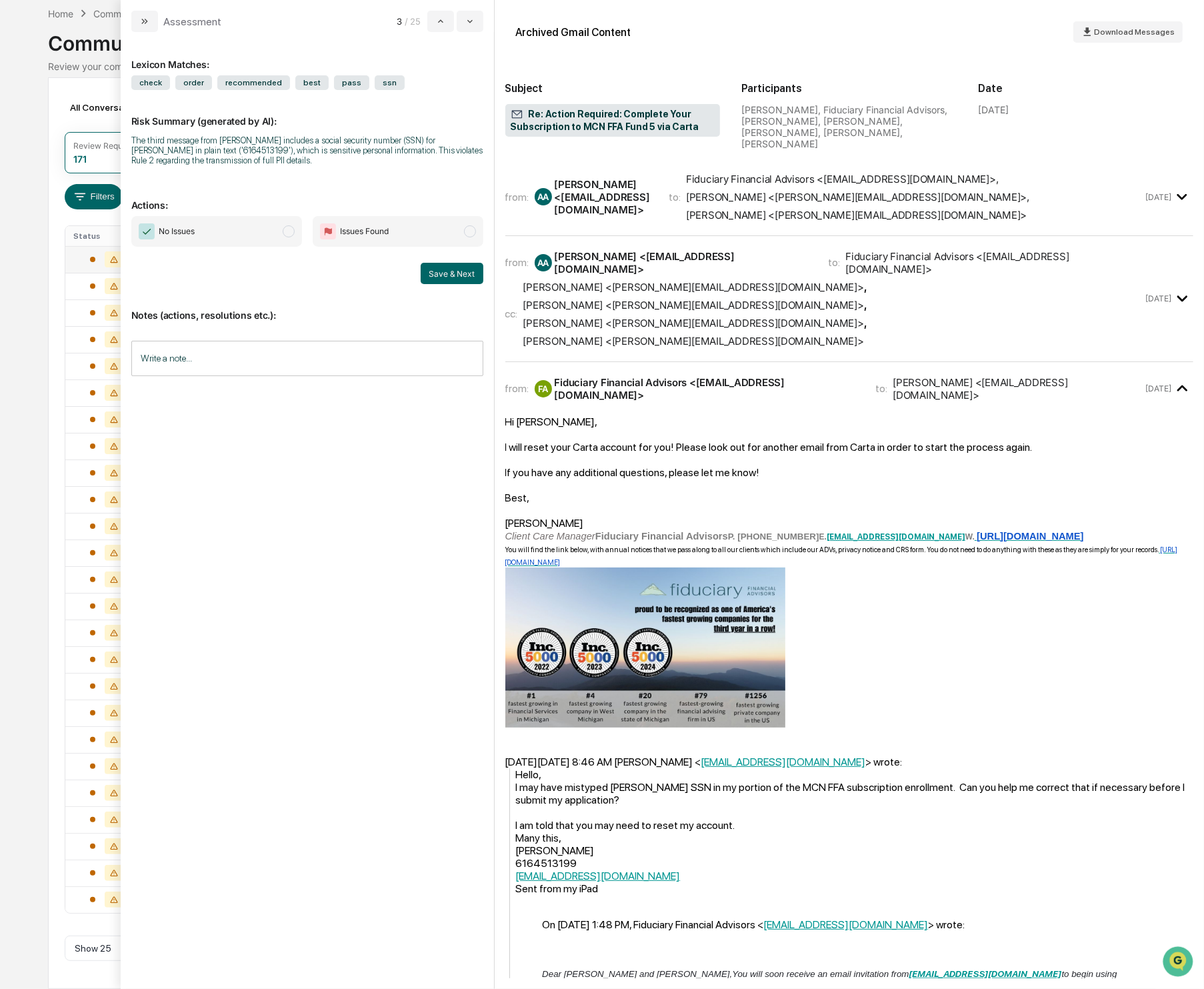
click at [293, 238] on span "No Issues" at bounding box center [217, 231] width 171 height 31
click at [461, 274] on button "Save & Next" at bounding box center [452, 273] width 63 height 22
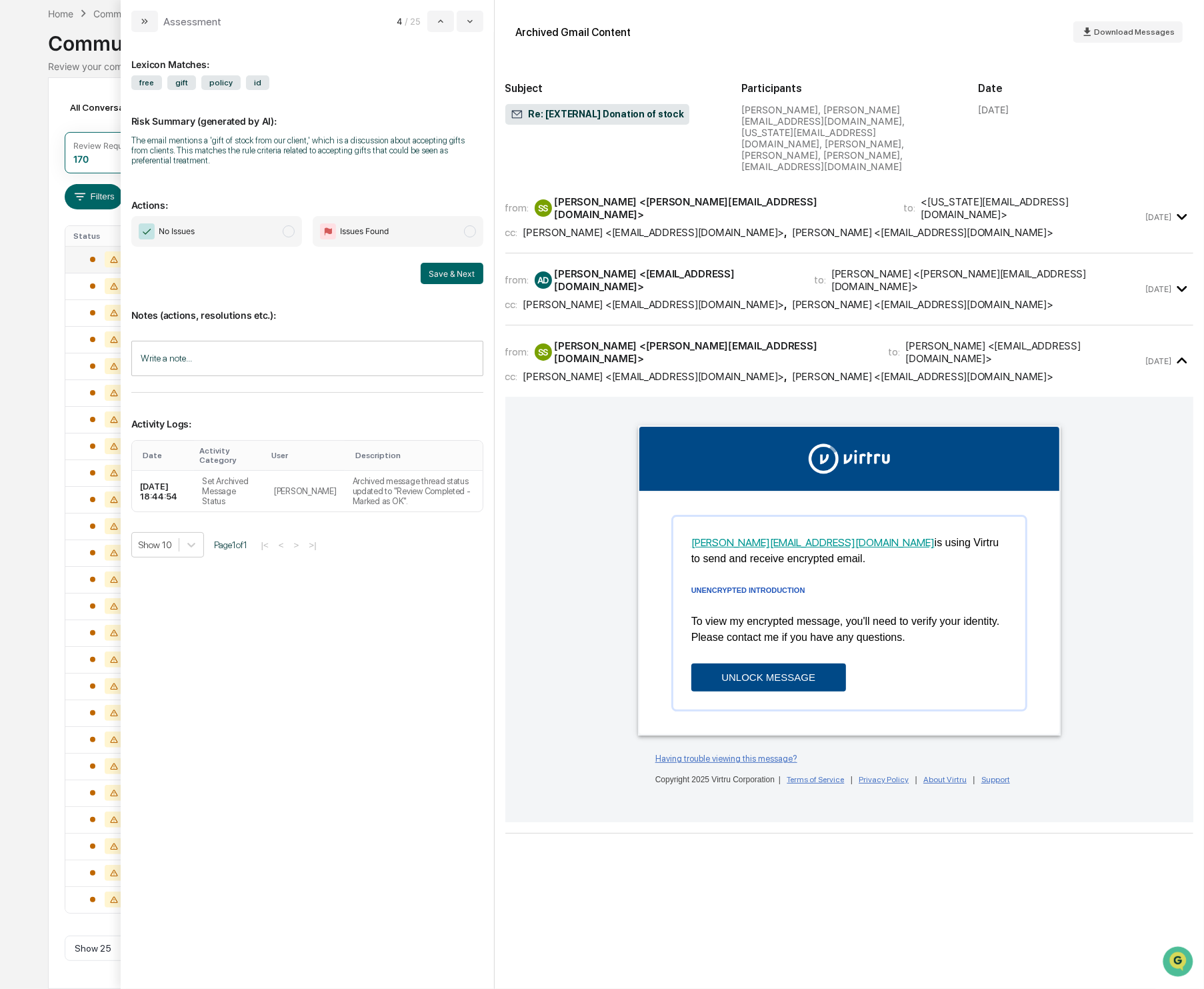
drag, startPoint x: 286, startPoint y: 232, endPoint x: 406, endPoint y: 264, distance: 124.2
click at [286, 234] on span "modal" at bounding box center [288, 231] width 12 height 12
click at [443, 278] on button "Save & Next" at bounding box center [452, 273] width 63 height 22
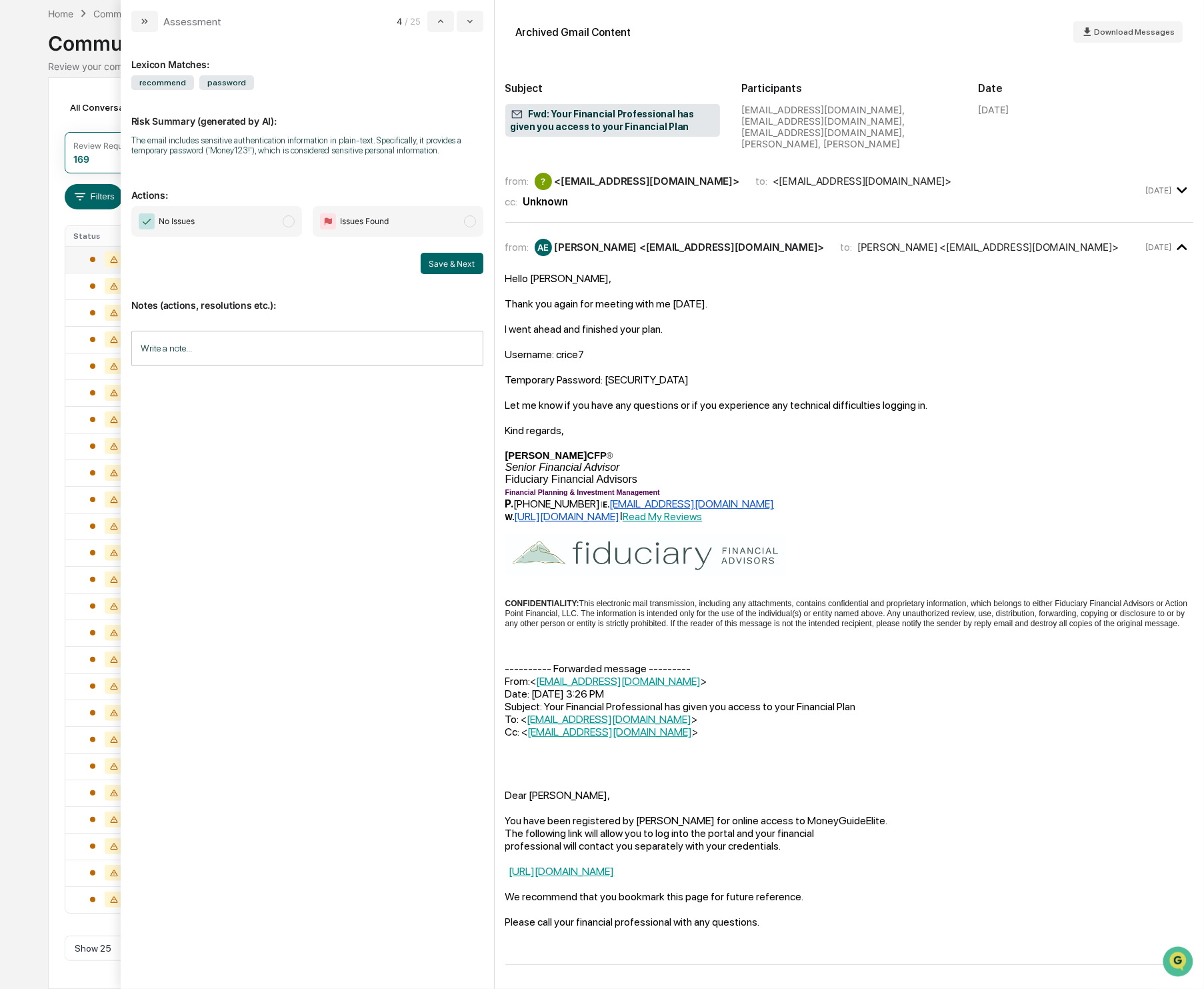
click at [277, 229] on span "No Issues" at bounding box center [217, 221] width 171 height 31
click at [466, 270] on button "Save & Next" at bounding box center [452, 263] width 63 height 22
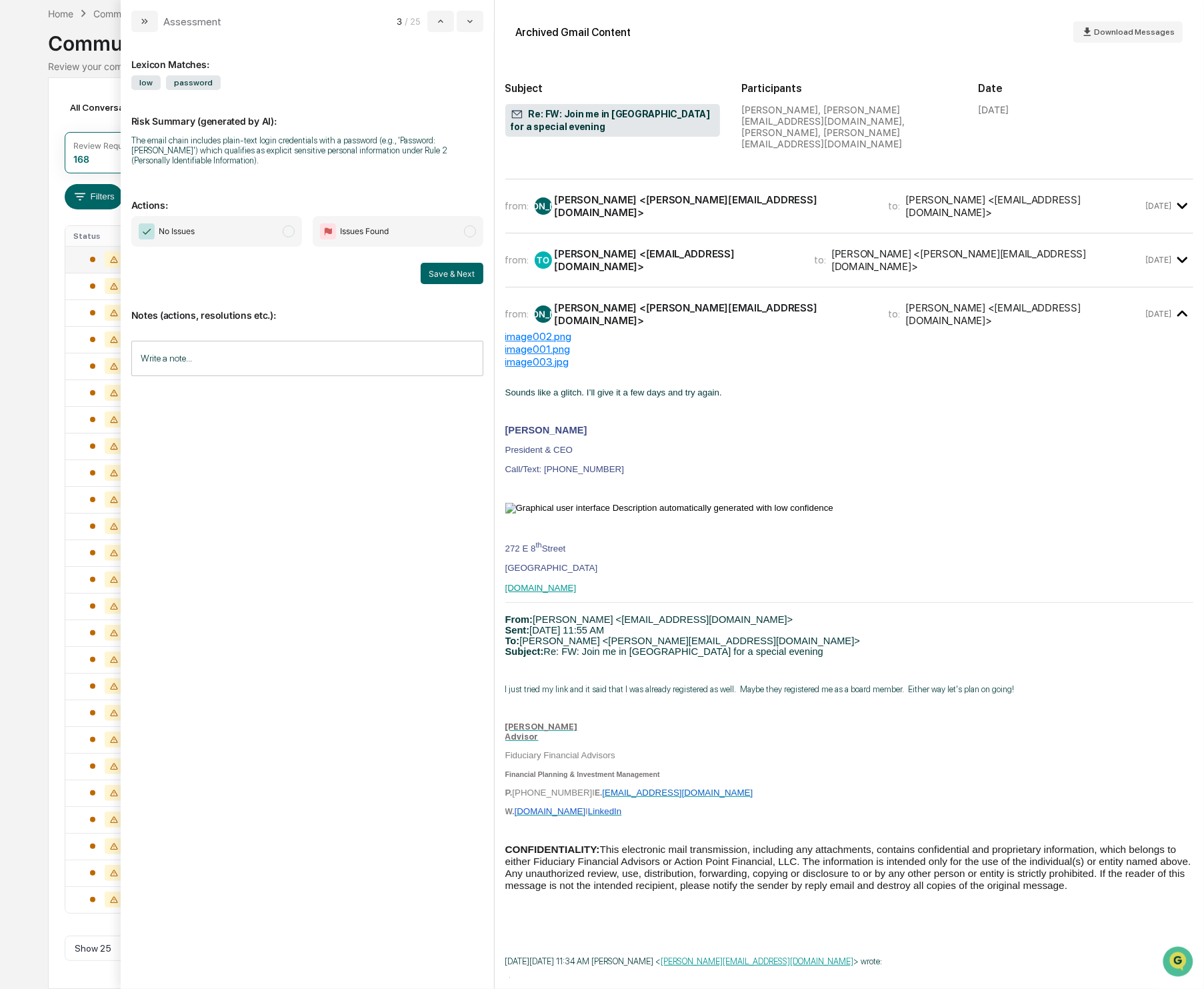
scroll to position [207, 0]
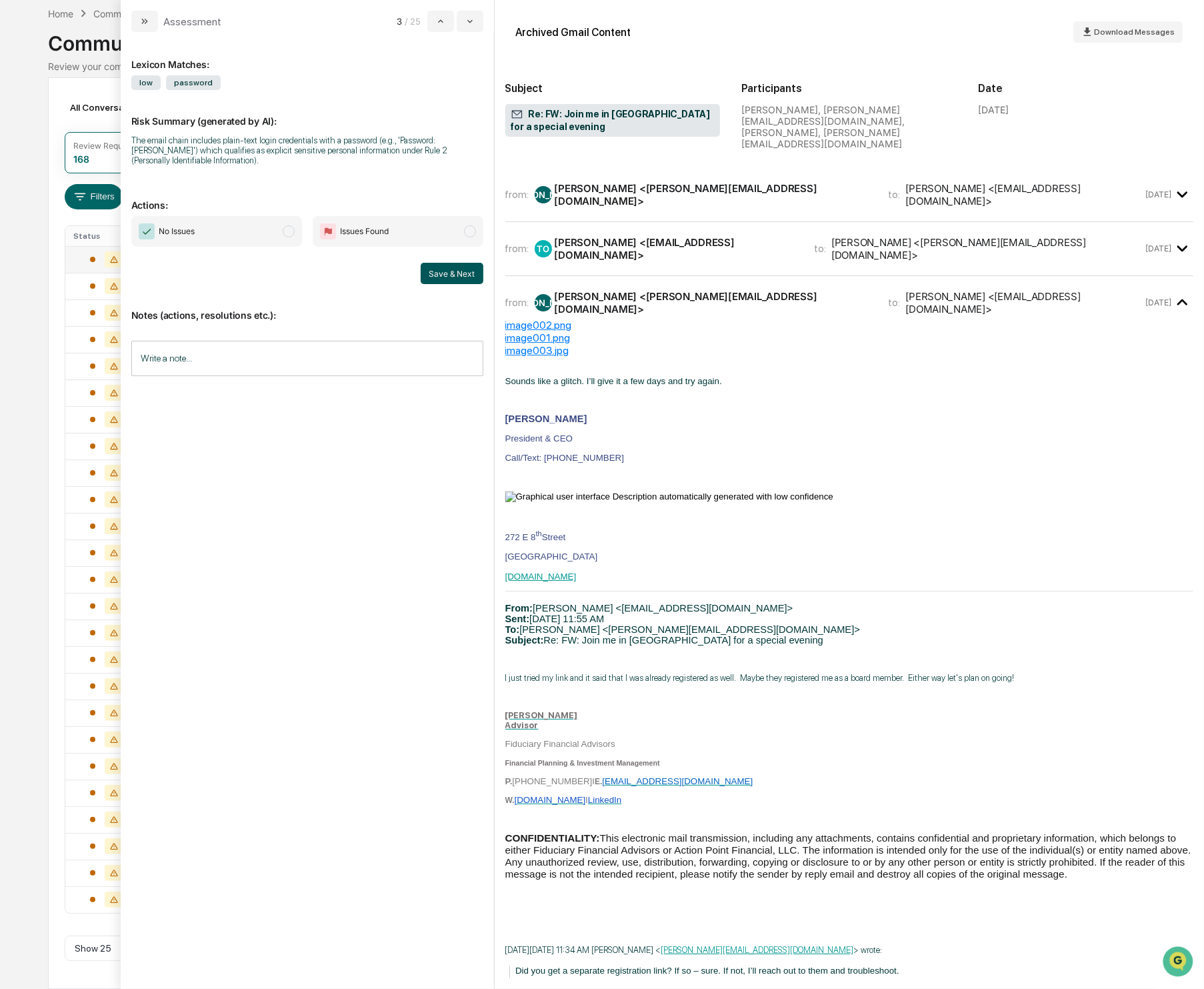
click at [455, 274] on button "Save & Next" at bounding box center [452, 273] width 63 height 22
click at [293, 234] on span "modal" at bounding box center [288, 231] width 12 height 12
click at [475, 270] on button "Save & Next" at bounding box center [452, 273] width 63 height 22
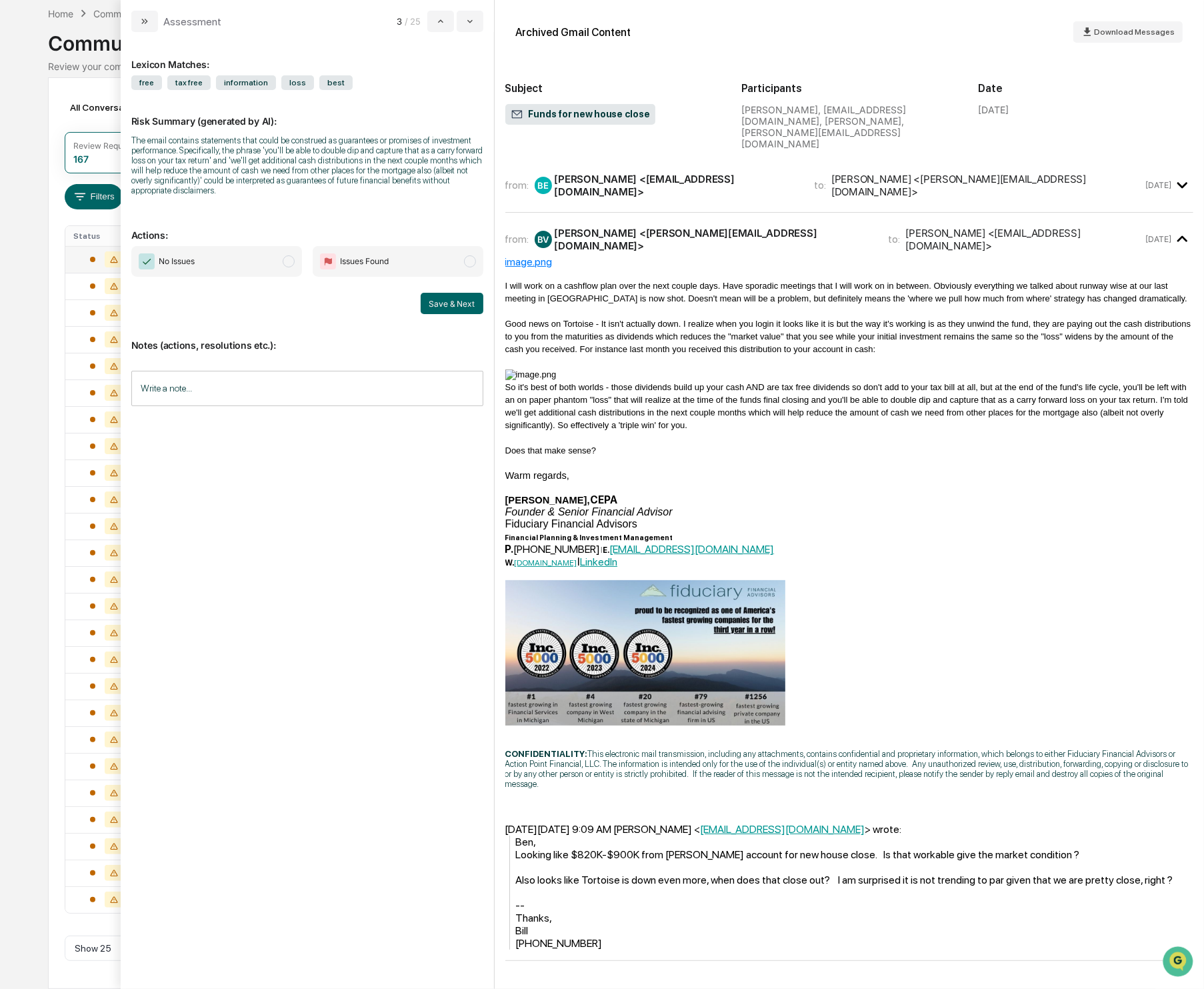
drag, startPoint x: 288, startPoint y: 262, endPoint x: 300, endPoint y: 263, distance: 12.0
click at [289, 262] on span "modal" at bounding box center [288, 261] width 12 height 12
click at [451, 307] on button "Save & Next" at bounding box center [452, 303] width 63 height 22
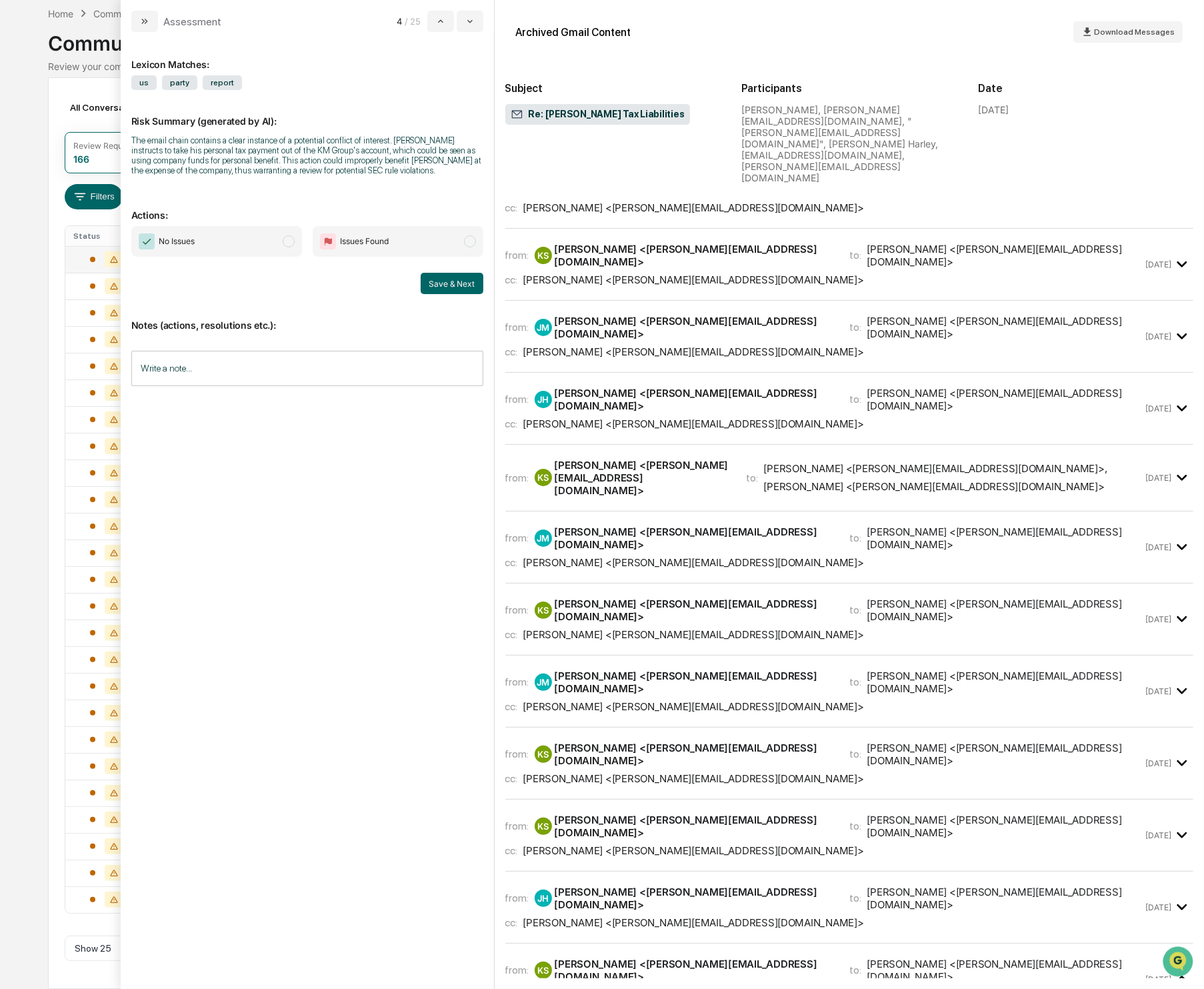
scroll to position [581, 0]
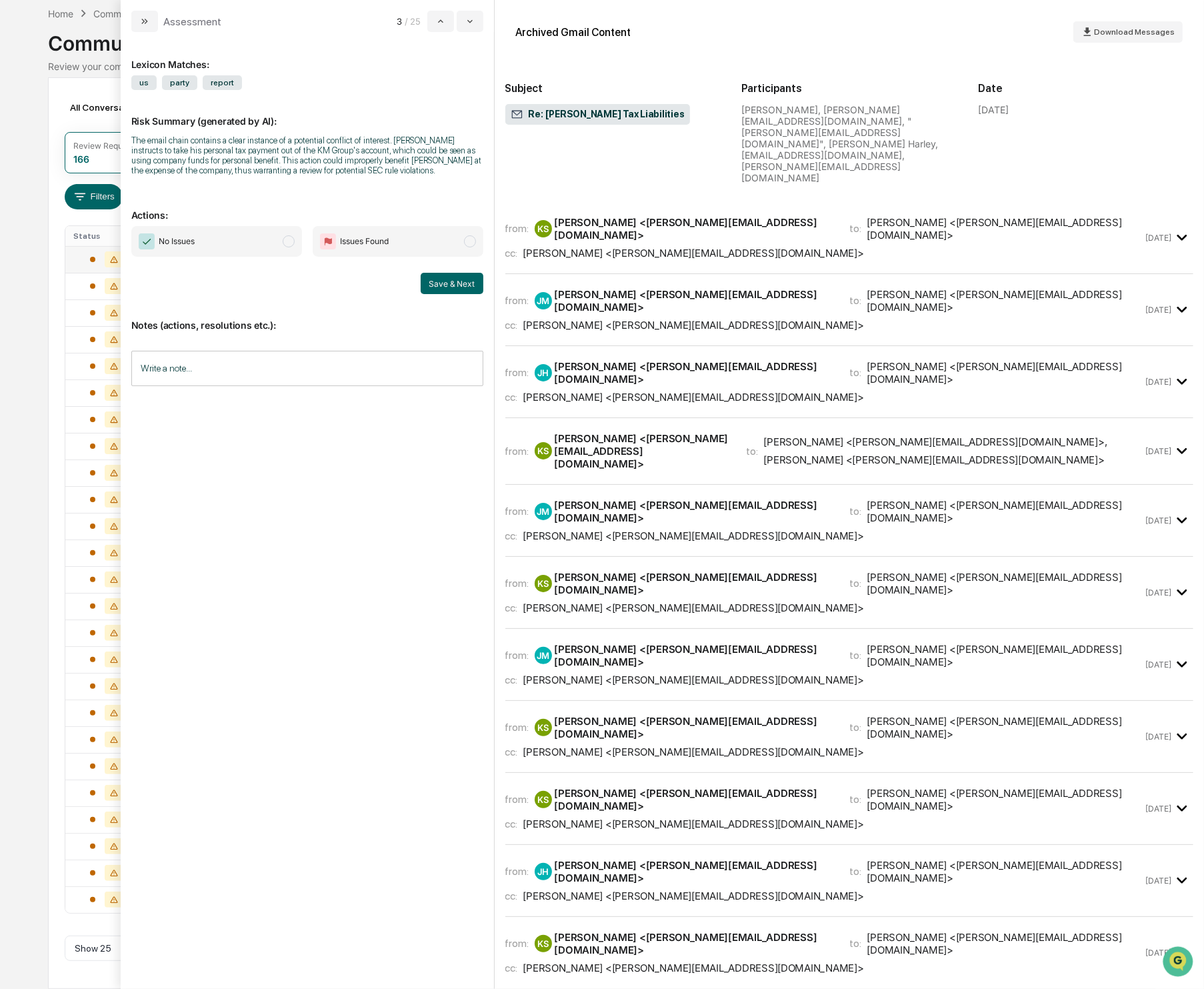
drag, startPoint x: 292, startPoint y: 250, endPoint x: 326, endPoint y: 275, distance: 42.2
click at [292, 247] on span "modal" at bounding box center [288, 241] width 12 height 12
click at [445, 294] on button "Save & Next" at bounding box center [452, 283] width 63 height 22
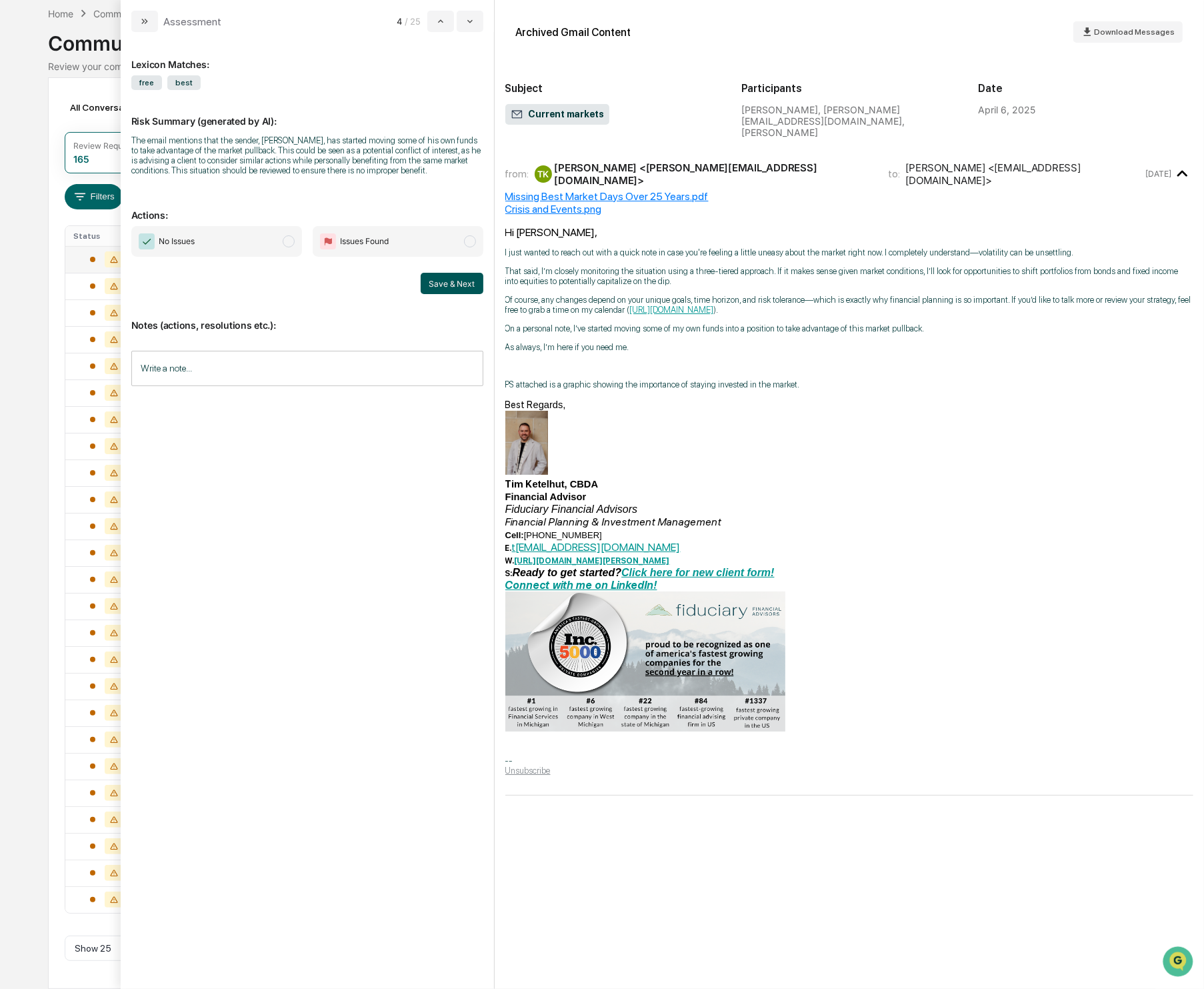
click at [440, 294] on button "Save & Next" at bounding box center [452, 283] width 63 height 22
click at [450, 286] on button "Save & Next" at bounding box center [452, 283] width 63 height 22
click at [445, 291] on button "Save & Next" at bounding box center [452, 283] width 63 height 22
click at [283, 247] on span "modal" at bounding box center [288, 241] width 12 height 12
click at [434, 294] on button "Save & Next" at bounding box center [452, 283] width 63 height 22
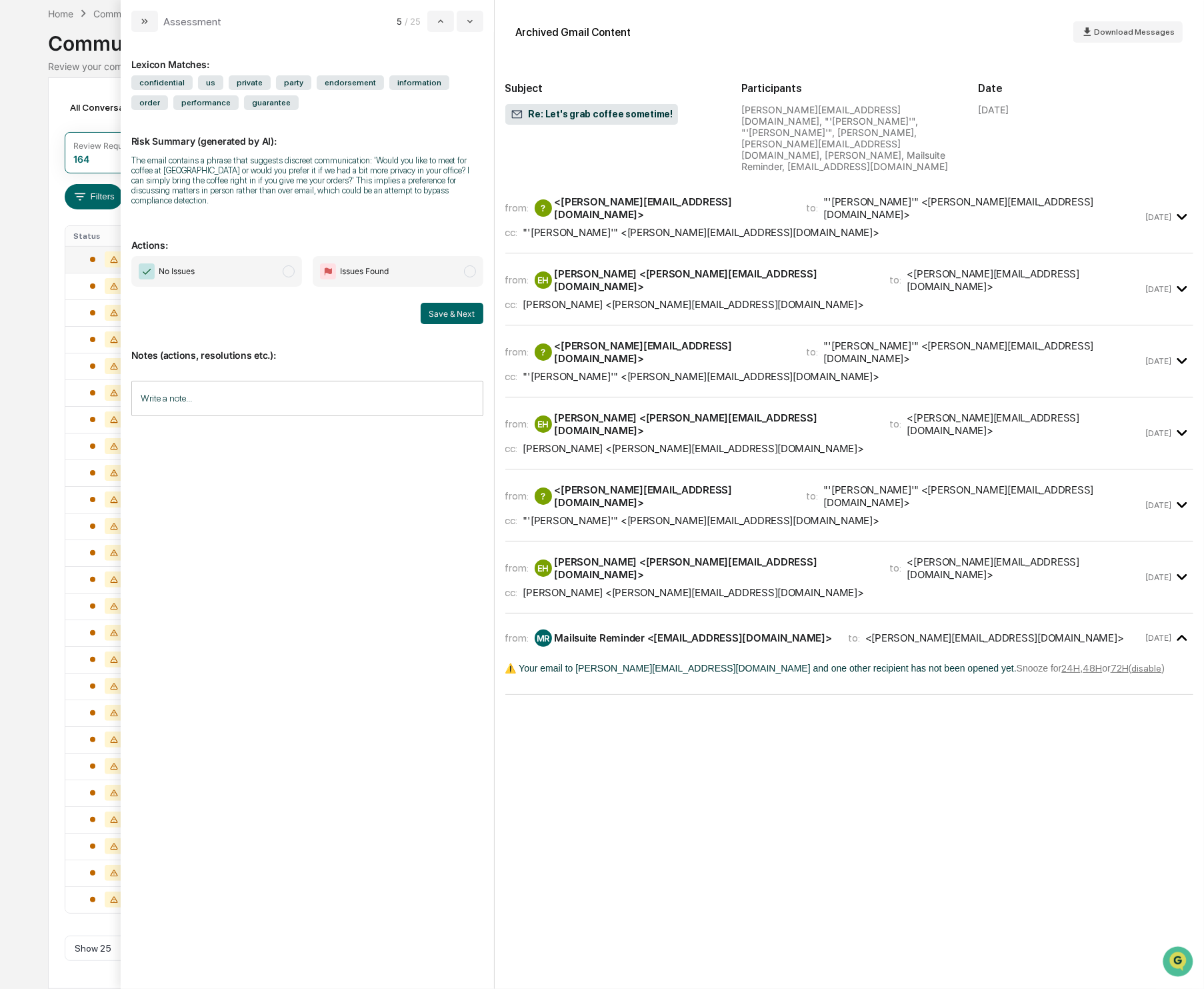
click at [286, 271] on span "modal" at bounding box center [288, 271] width 12 height 12
drag, startPoint x: 709, startPoint y: 206, endPoint x: 694, endPoint y: 226, distance: 25.0
click at [709, 226] on div ""'[PERSON_NAME]'" <[PERSON_NAME][EMAIL_ADDRESS][DOMAIN_NAME]>" at bounding box center [701, 232] width 356 height 12
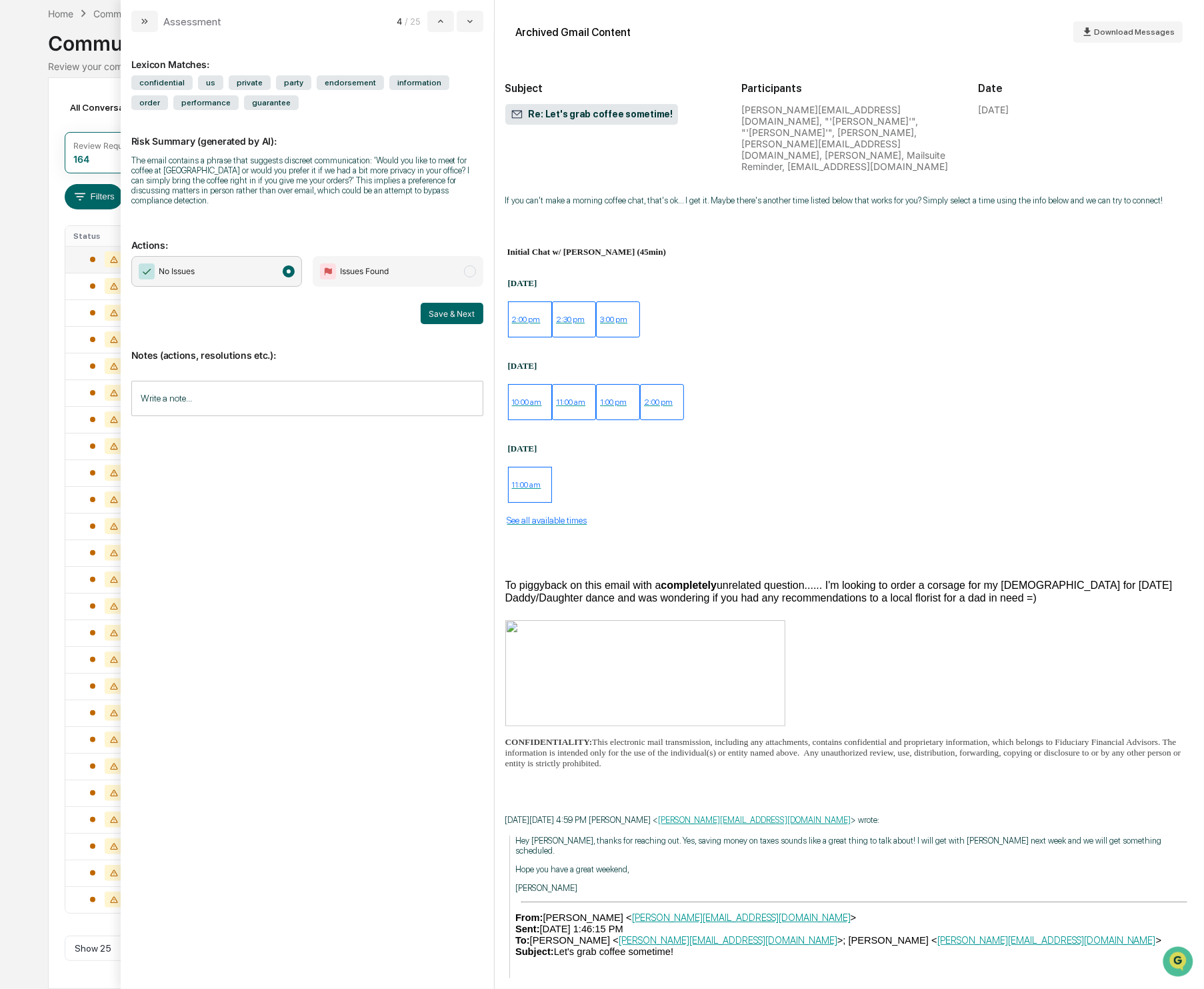
scroll to position [771, 0]
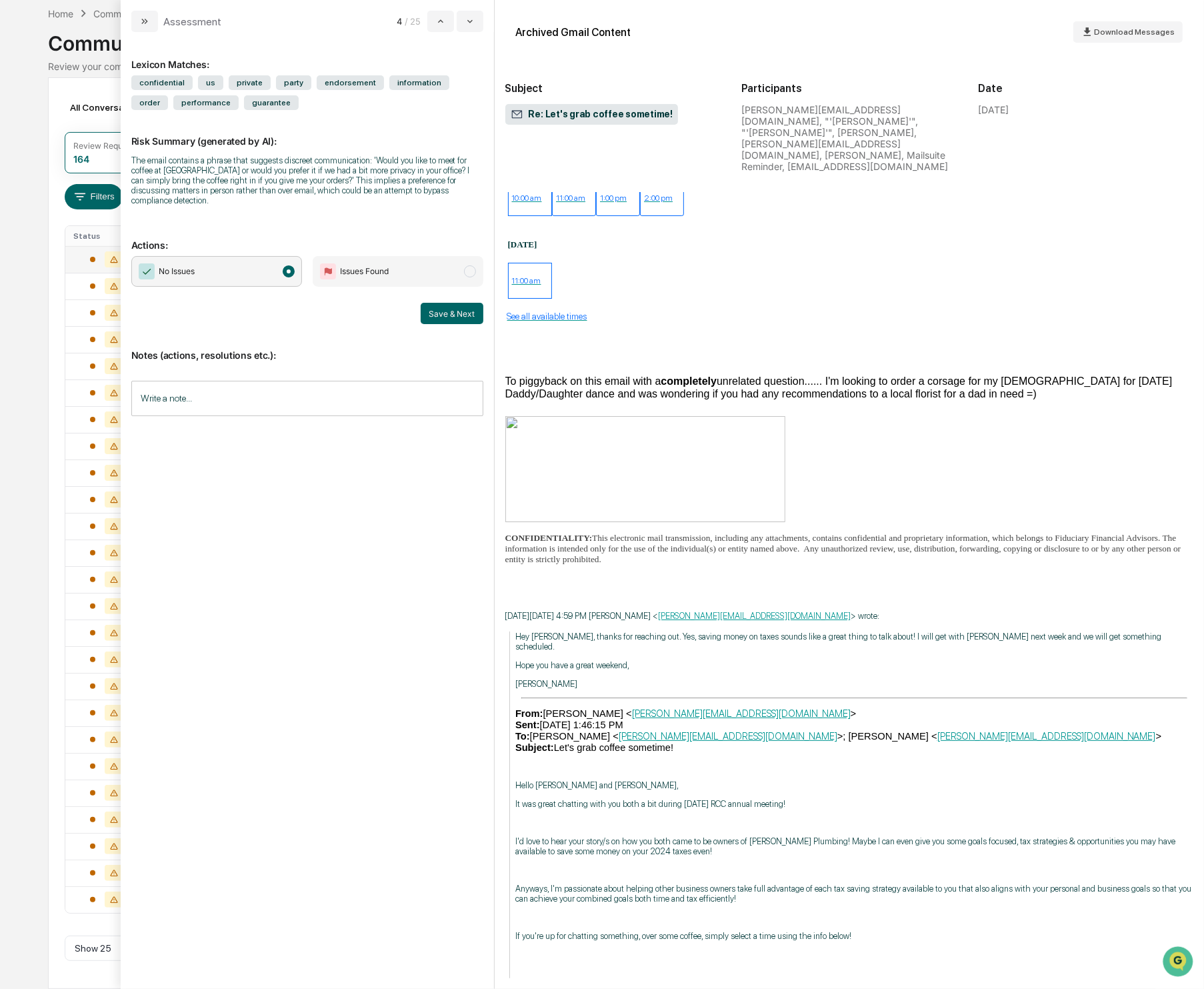
click at [696, 679] on p "[PERSON_NAME]" at bounding box center [855, 684] width 678 height 10
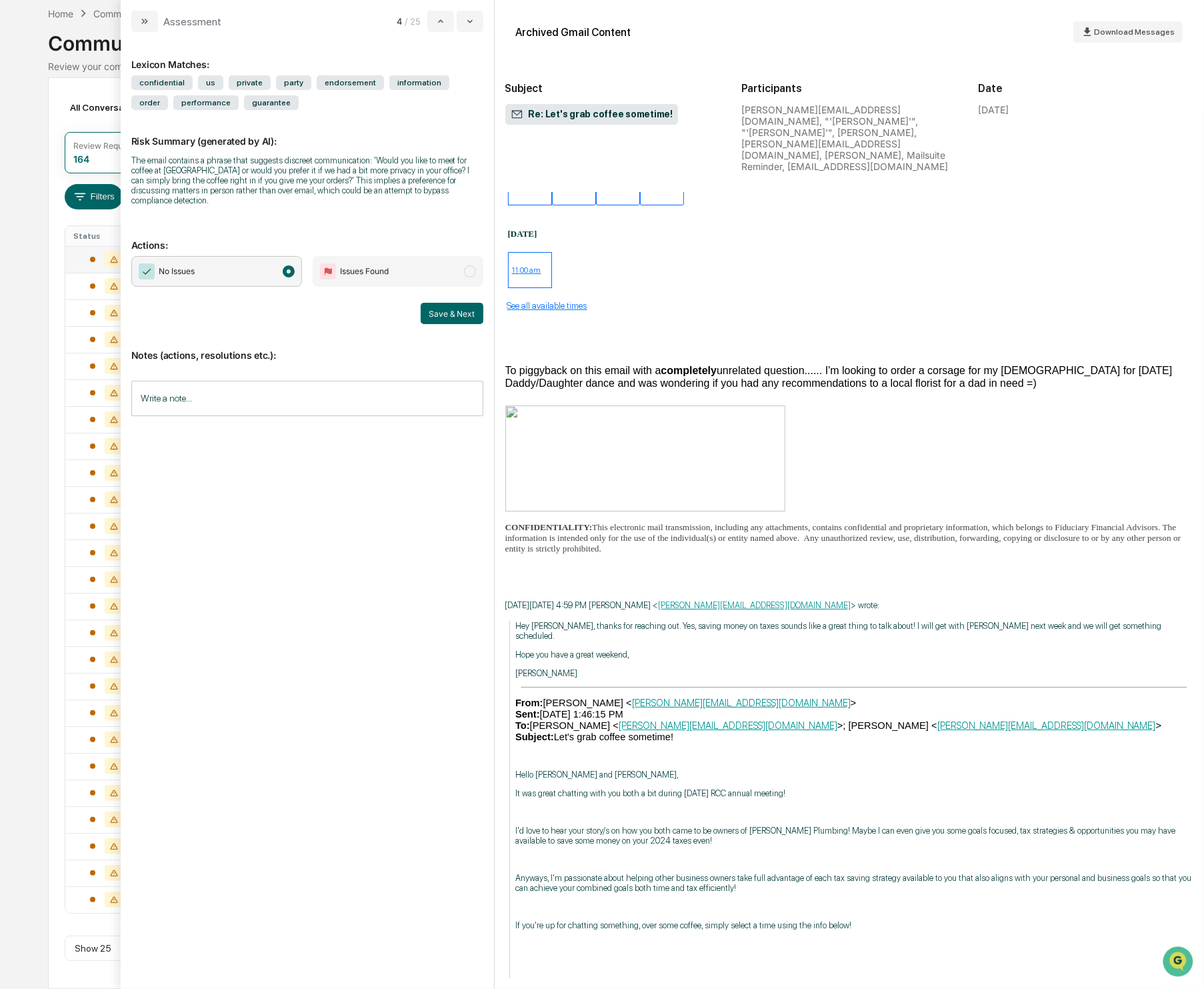
scroll to position [1050, 0]
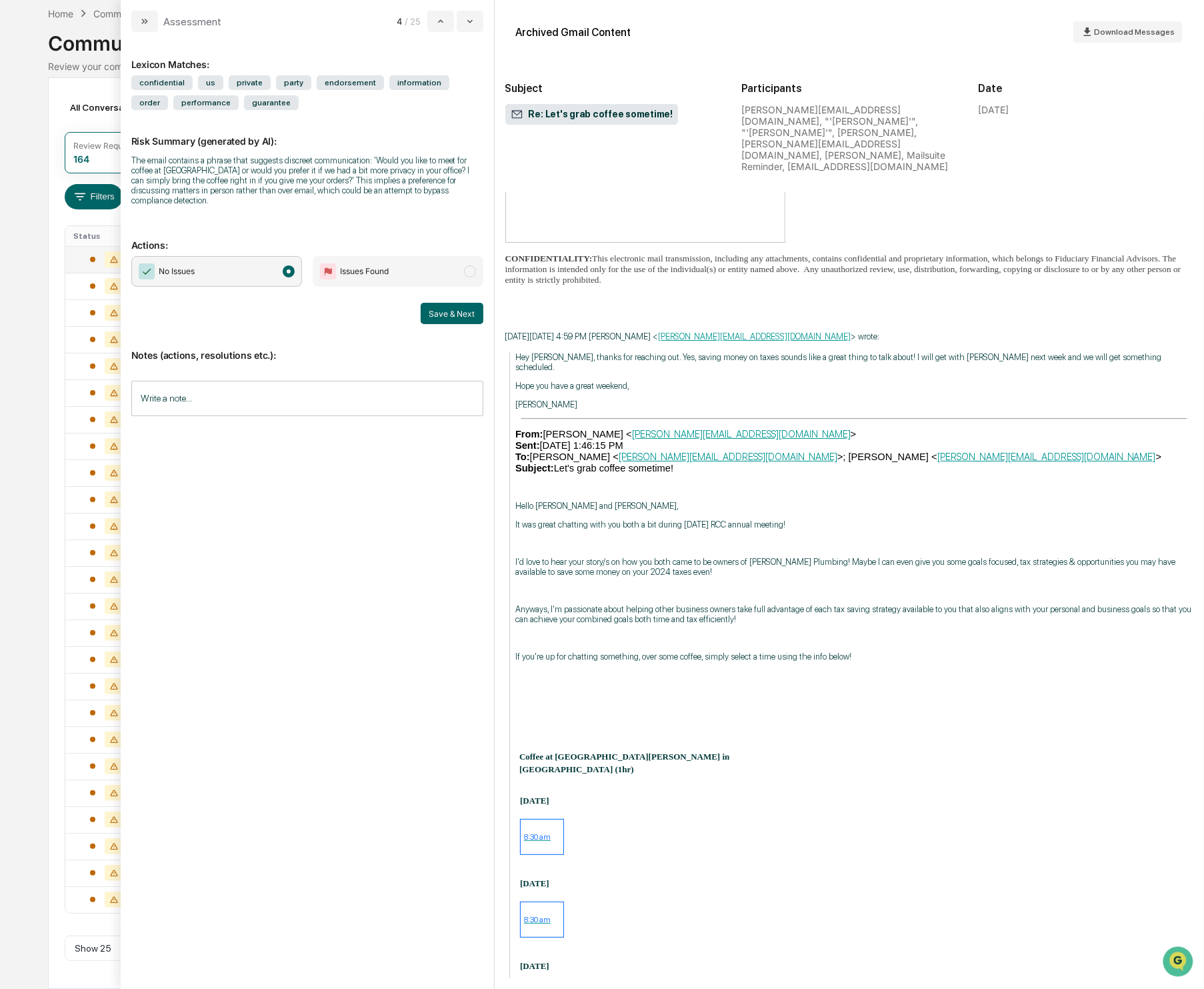
click at [469, 311] on button "Save & Next" at bounding box center [452, 313] width 63 height 22
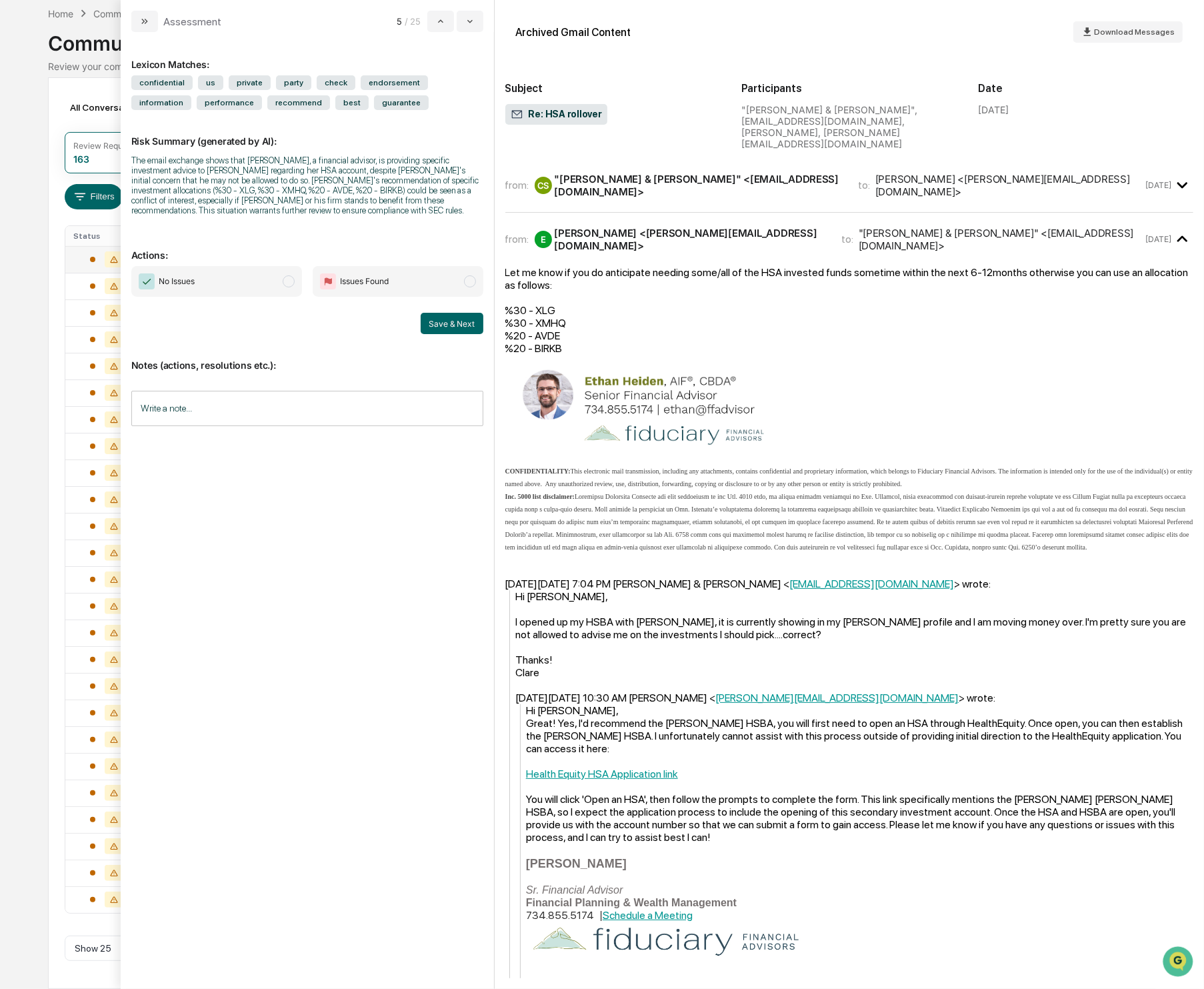
click at [282, 295] on span "No Issues" at bounding box center [217, 281] width 171 height 31
click at [455, 331] on button "Save & Next" at bounding box center [452, 323] width 63 height 22
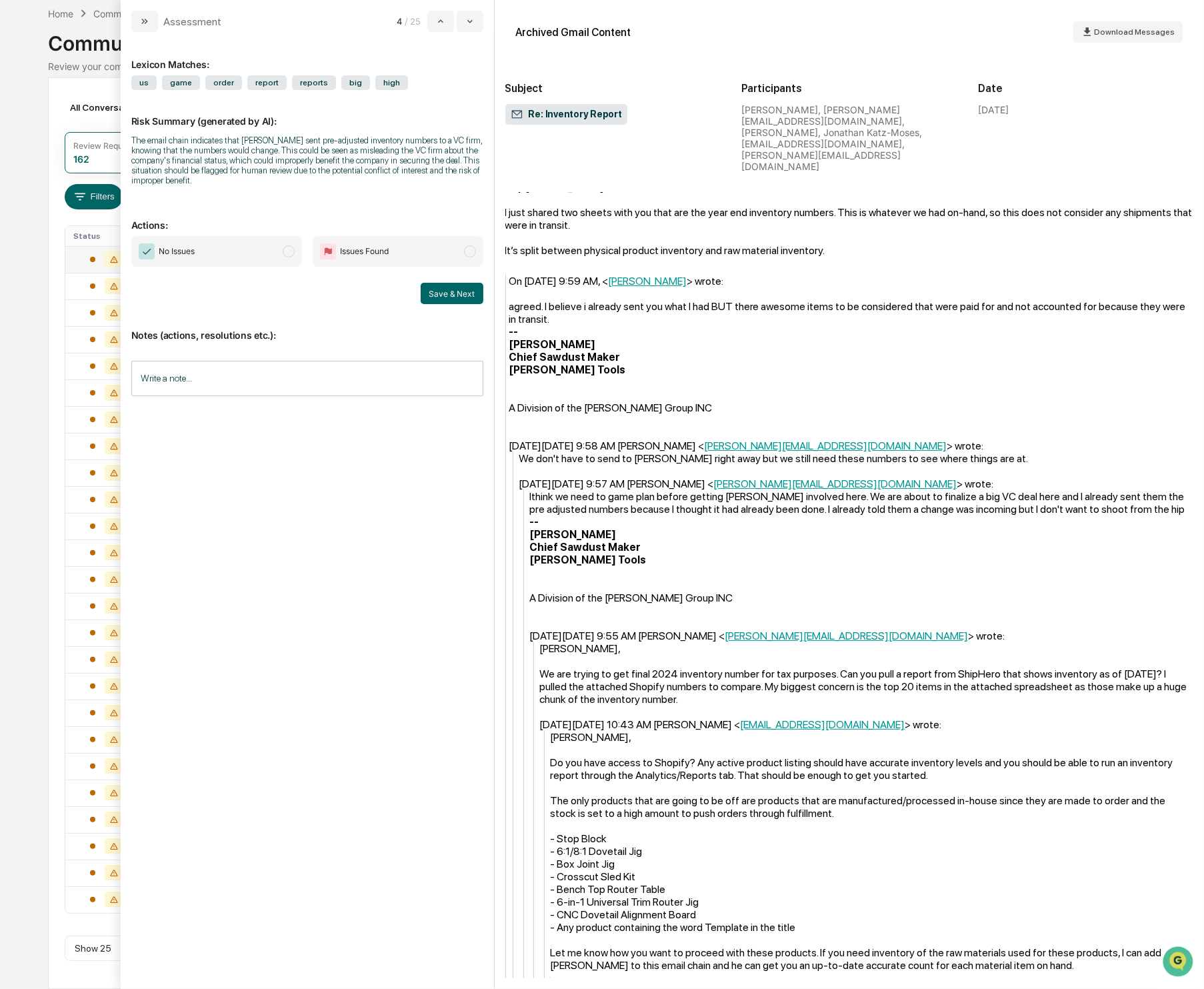
scroll to position [380, 0]
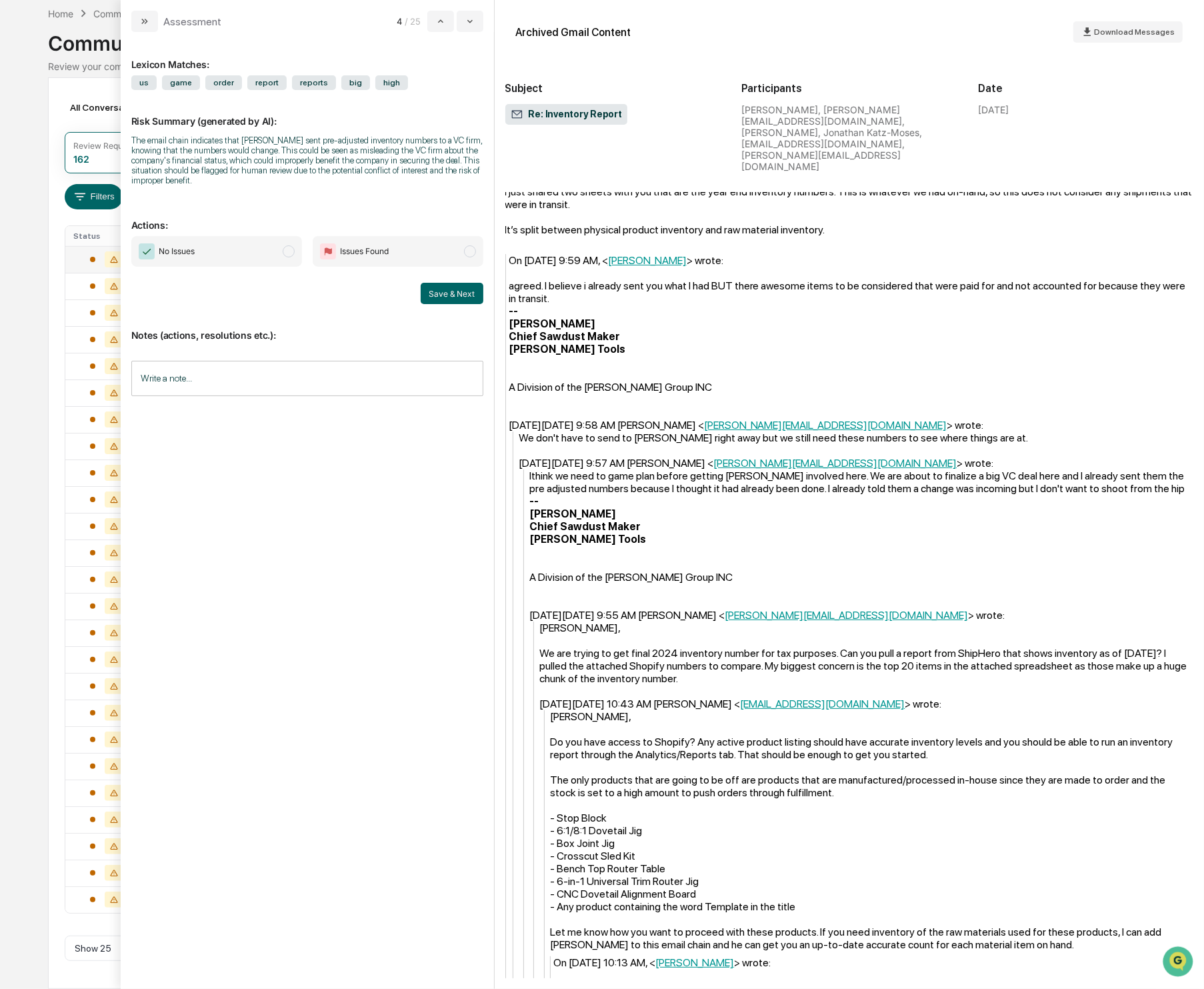
click at [288, 249] on span "modal" at bounding box center [288, 251] width 12 height 12
click at [445, 301] on button "Save & Next" at bounding box center [452, 293] width 63 height 22
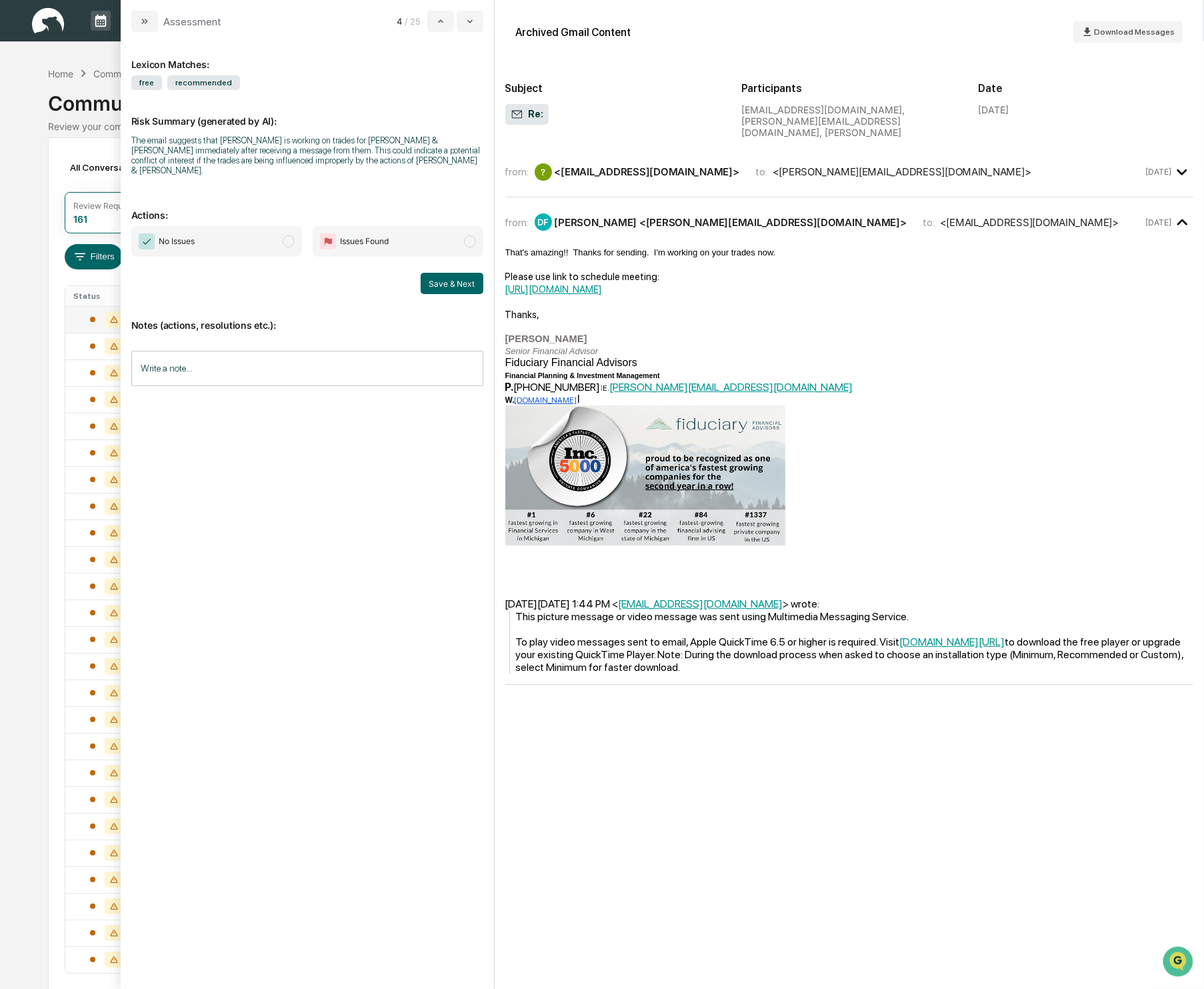
click at [283, 236] on span "modal" at bounding box center [288, 241] width 12 height 12
click at [459, 272] on button "Save & Next" at bounding box center [452, 283] width 63 height 22
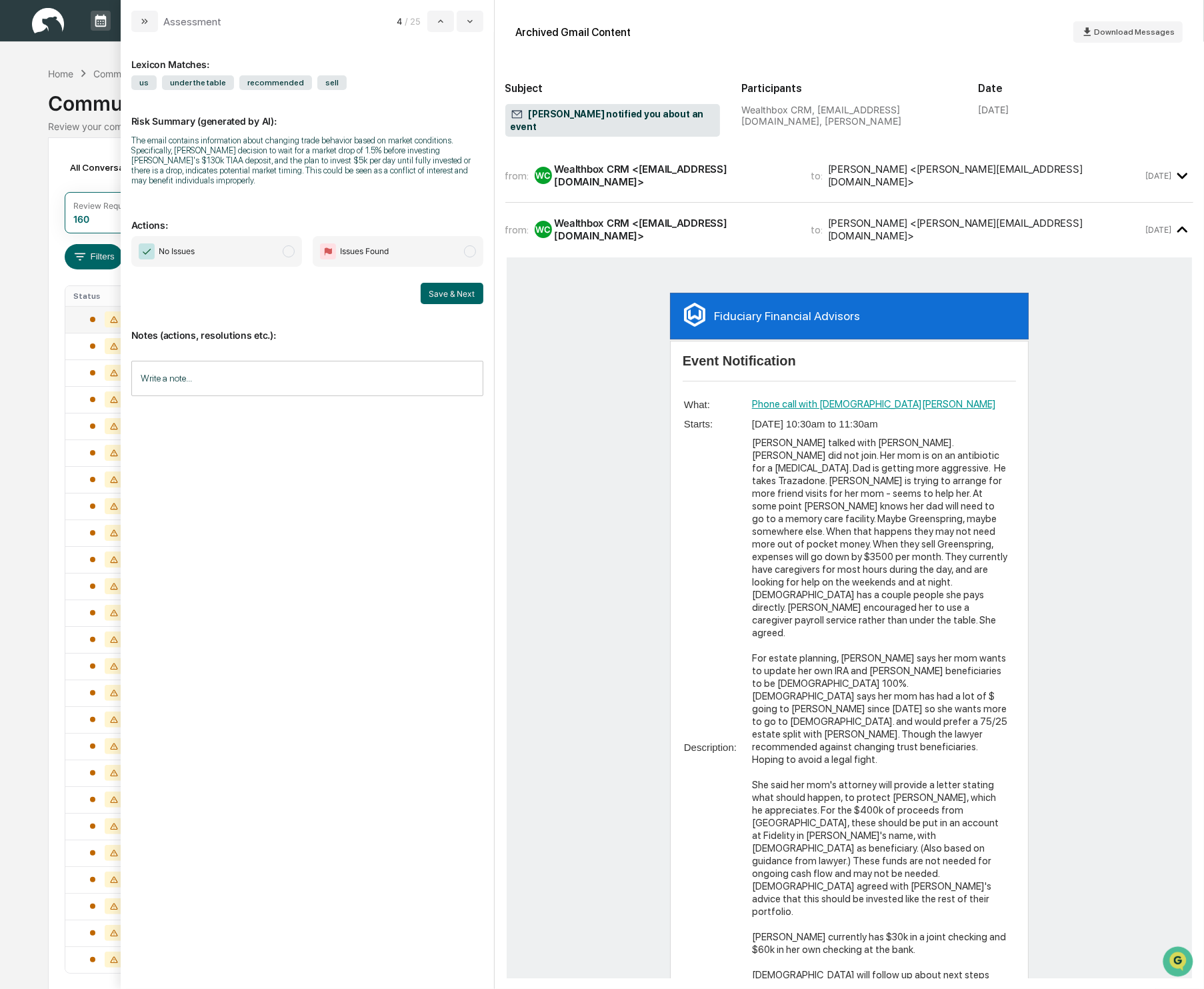
click at [280, 251] on span "No Issues" at bounding box center [217, 251] width 171 height 31
click at [452, 301] on button "Save & Next" at bounding box center [452, 293] width 63 height 22
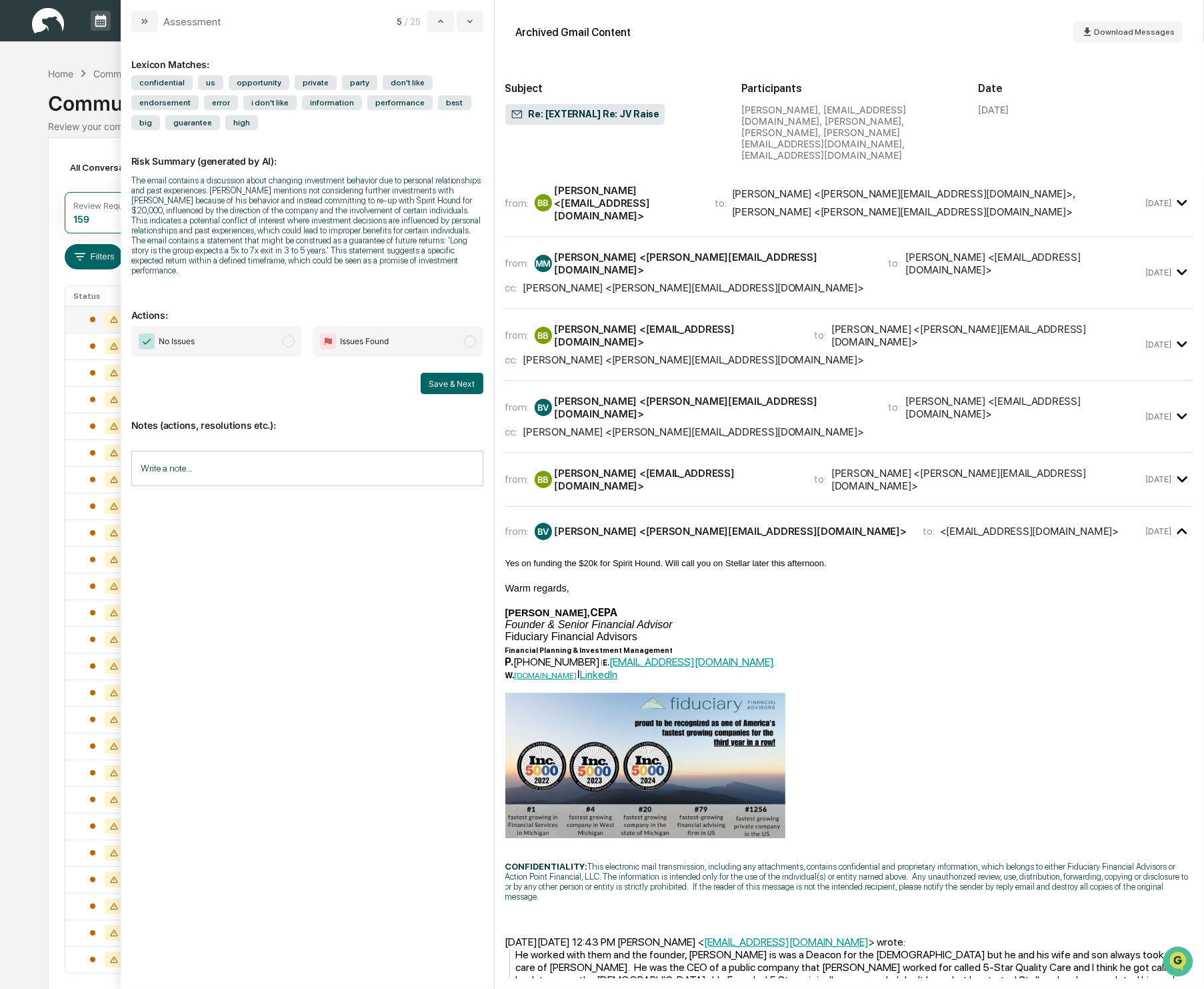
click at [286, 348] on span "modal" at bounding box center [288, 341] width 12 height 12
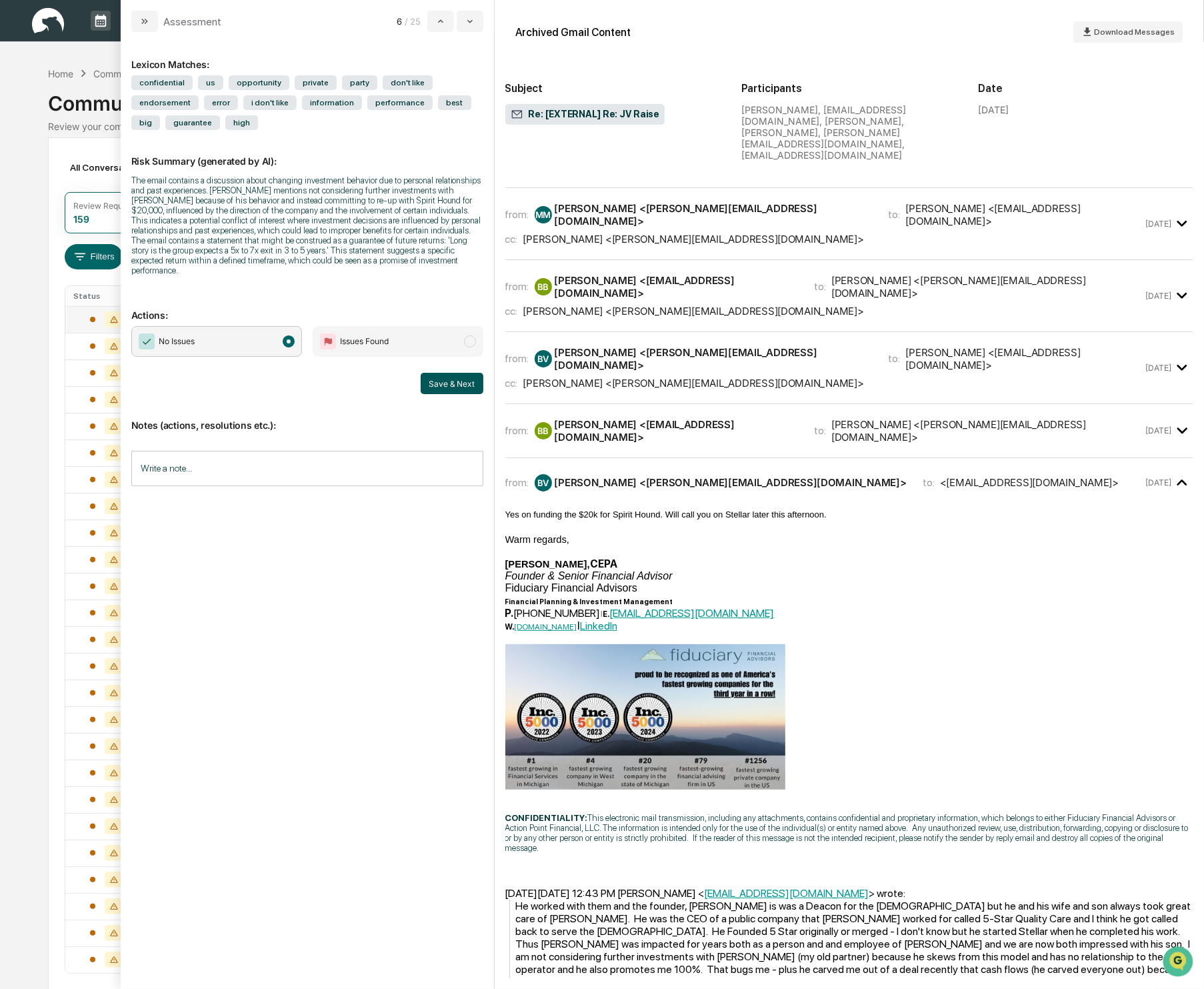
click at [466, 394] on button "Save & Next" at bounding box center [452, 383] width 63 height 22
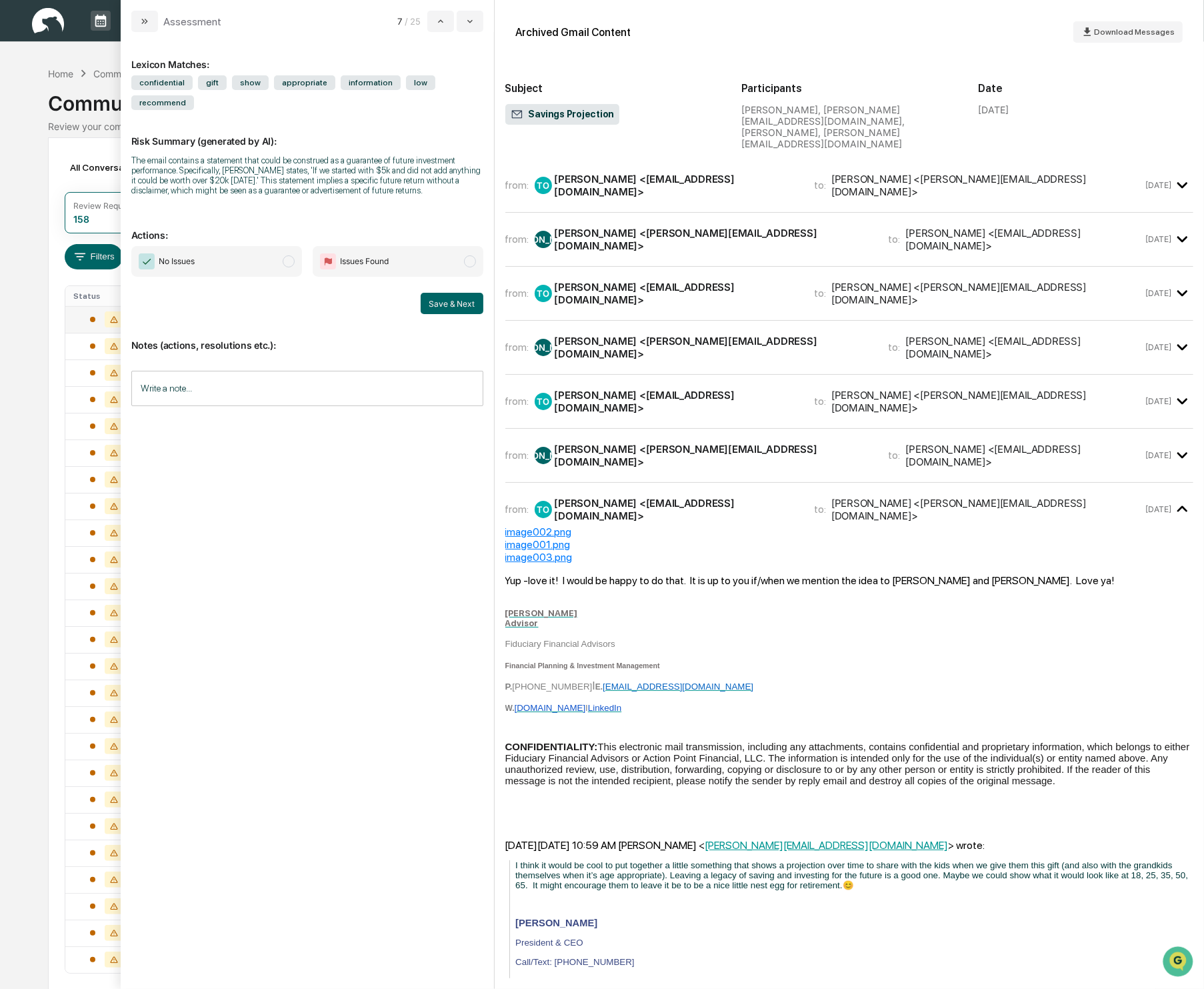
click at [291, 277] on span "No Issues" at bounding box center [217, 261] width 171 height 31
click at [471, 314] on button "Save & Next" at bounding box center [452, 303] width 63 height 22
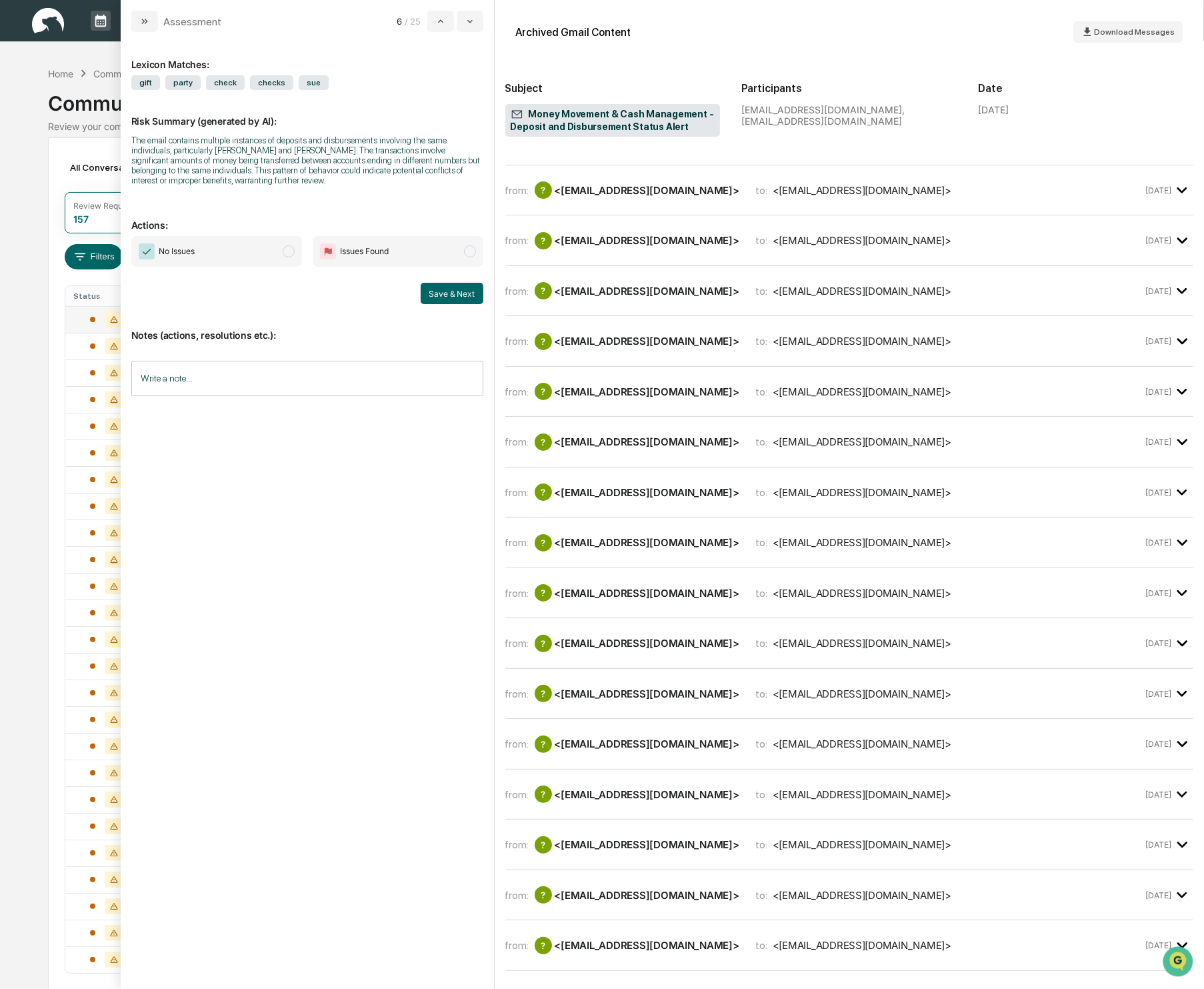
scroll to position [425, 0]
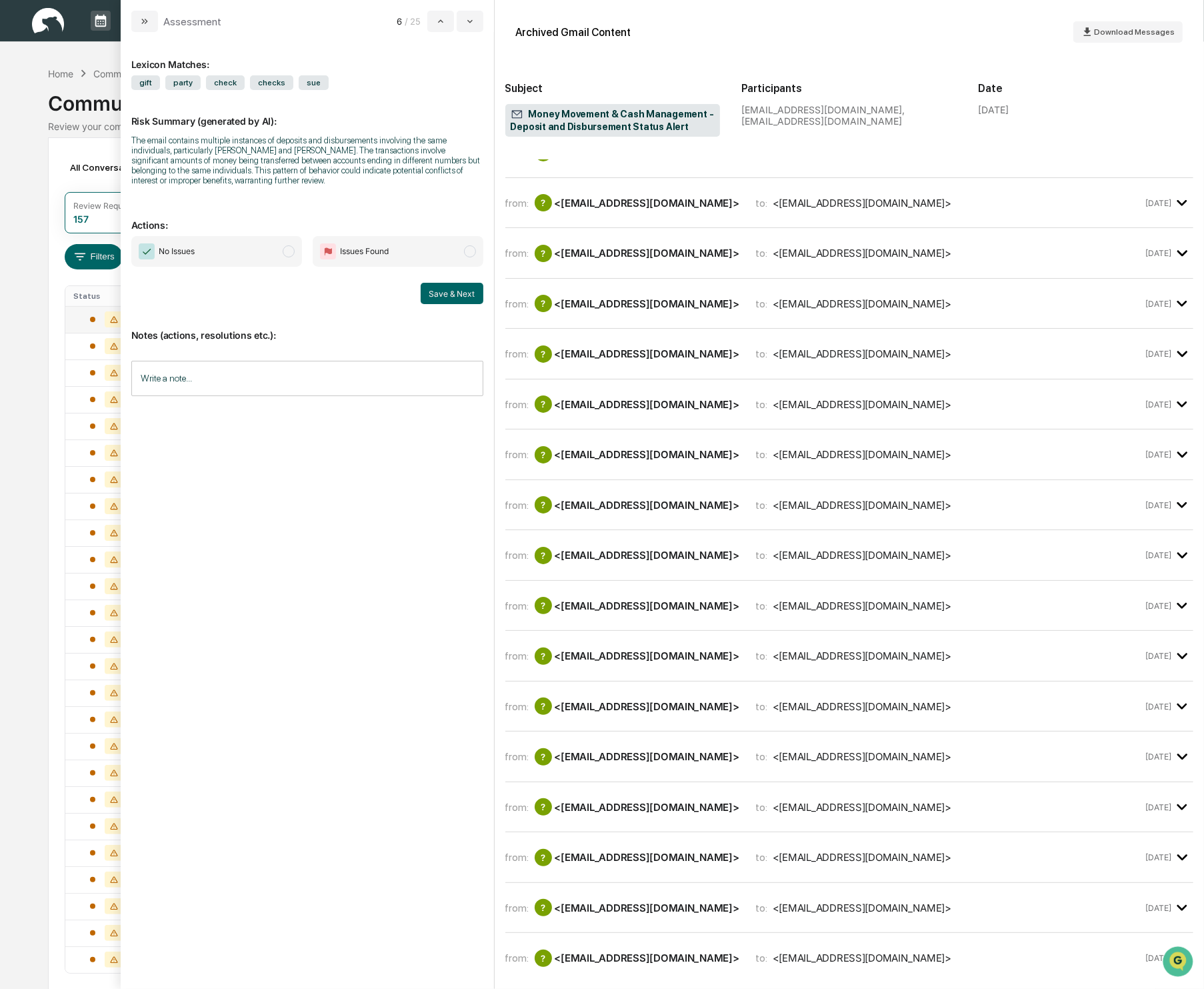
click at [289, 254] on span "modal" at bounding box center [288, 251] width 12 height 12
click at [456, 296] on button "Save & Next" at bounding box center [452, 293] width 63 height 22
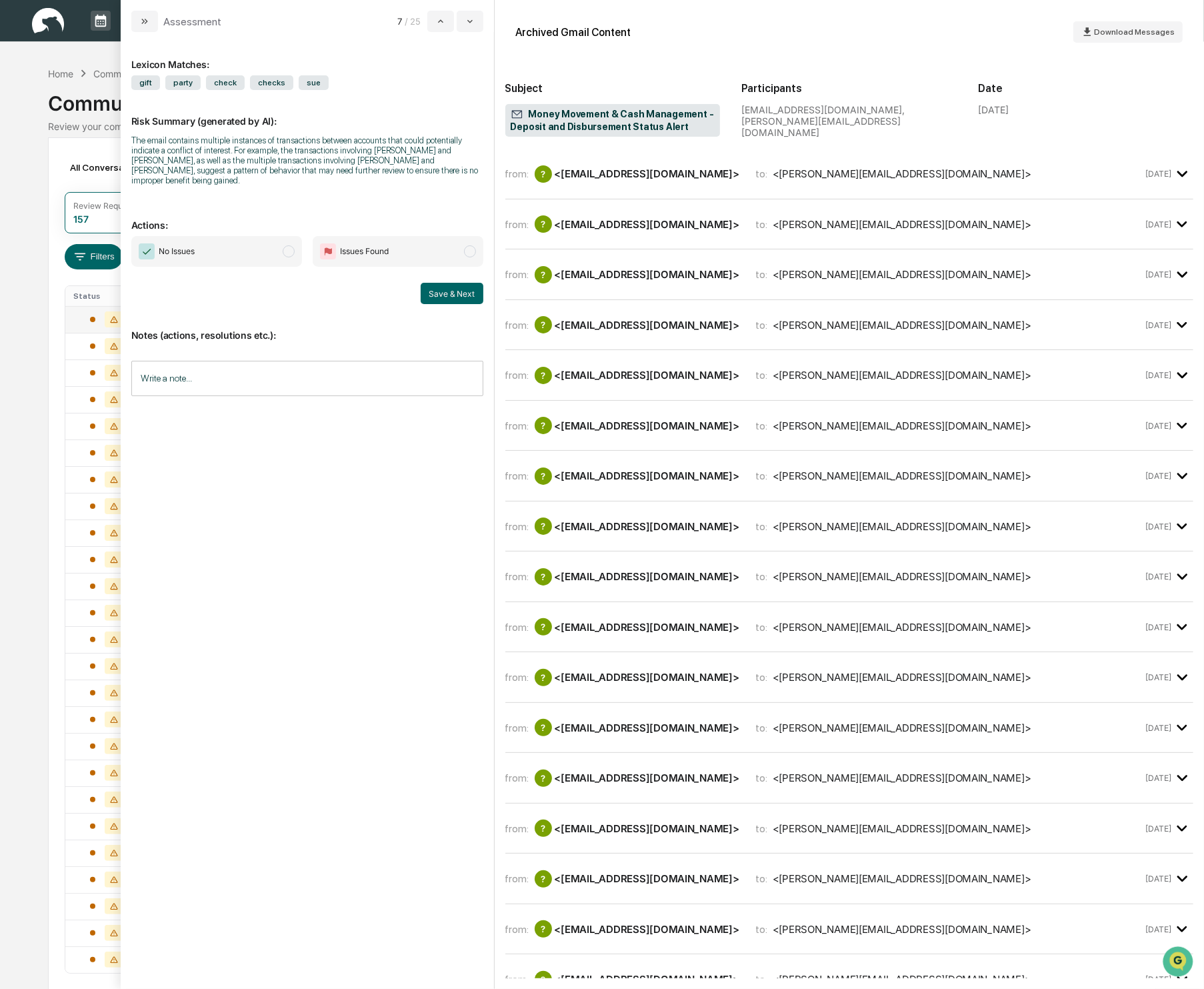
click at [274, 252] on span "No Issues" at bounding box center [217, 251] width 171 height 31
click at [460, 304] on div "Notes (actions, resolutions etc.): Write a note... Write a note..." at bounding box center [307, 358] width 352 height 108
click at [448, 295] on button "Save & Next" at bounding box center [452, 293] width 63 height 22
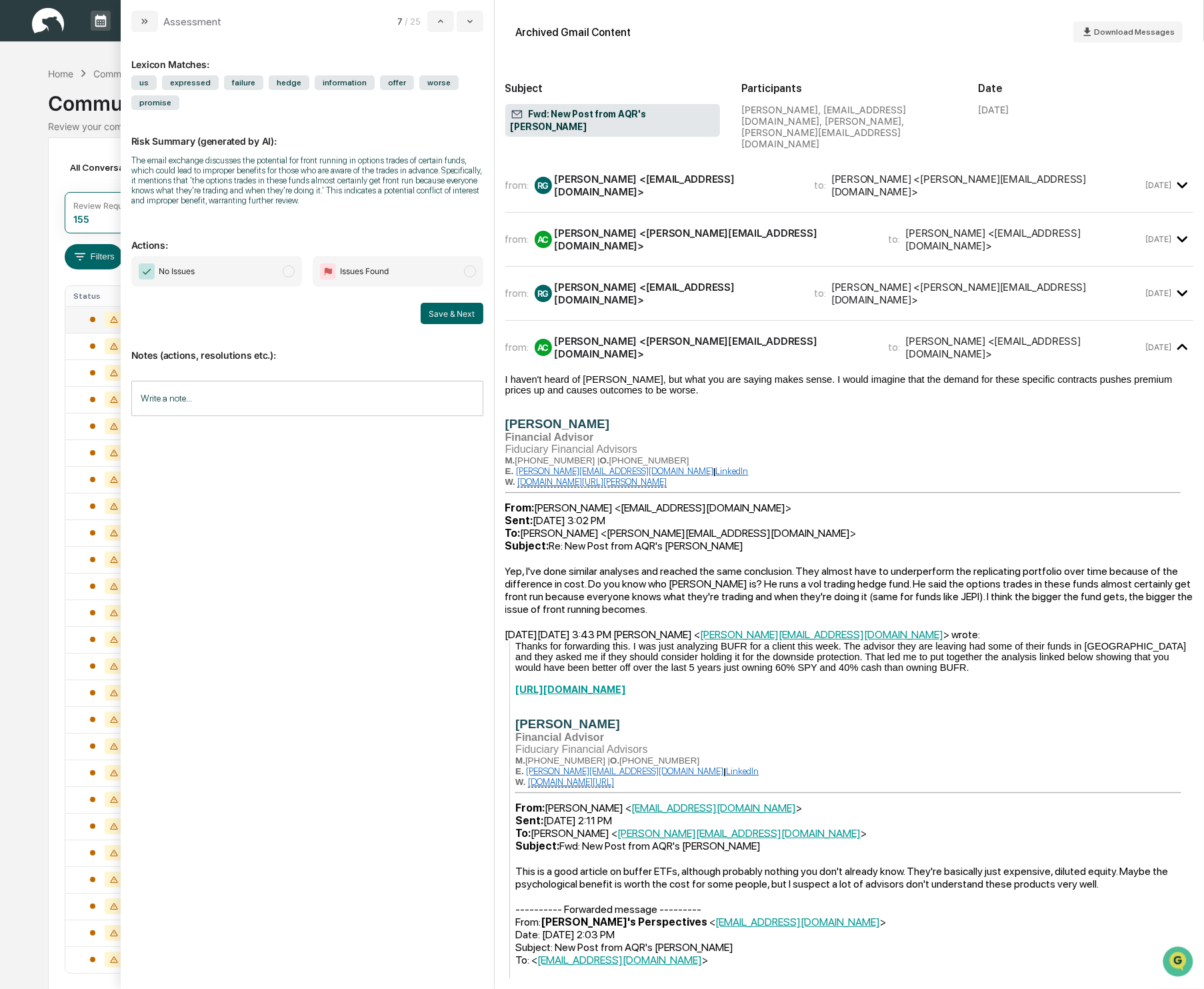
click at [286, 275] on span "modal" at bounding box center [288, 271] width 12 height 12
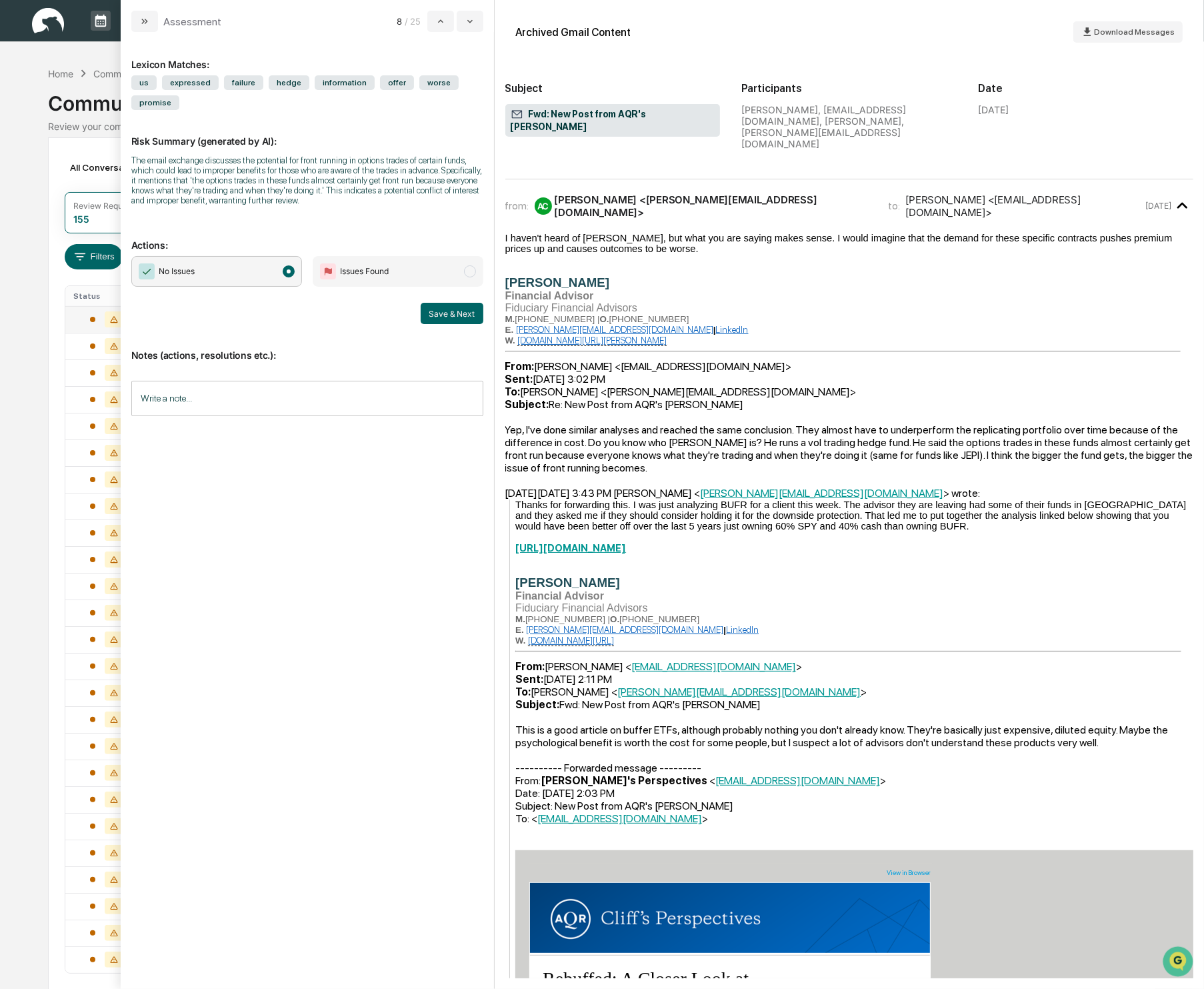
scroll to position [152, 0]
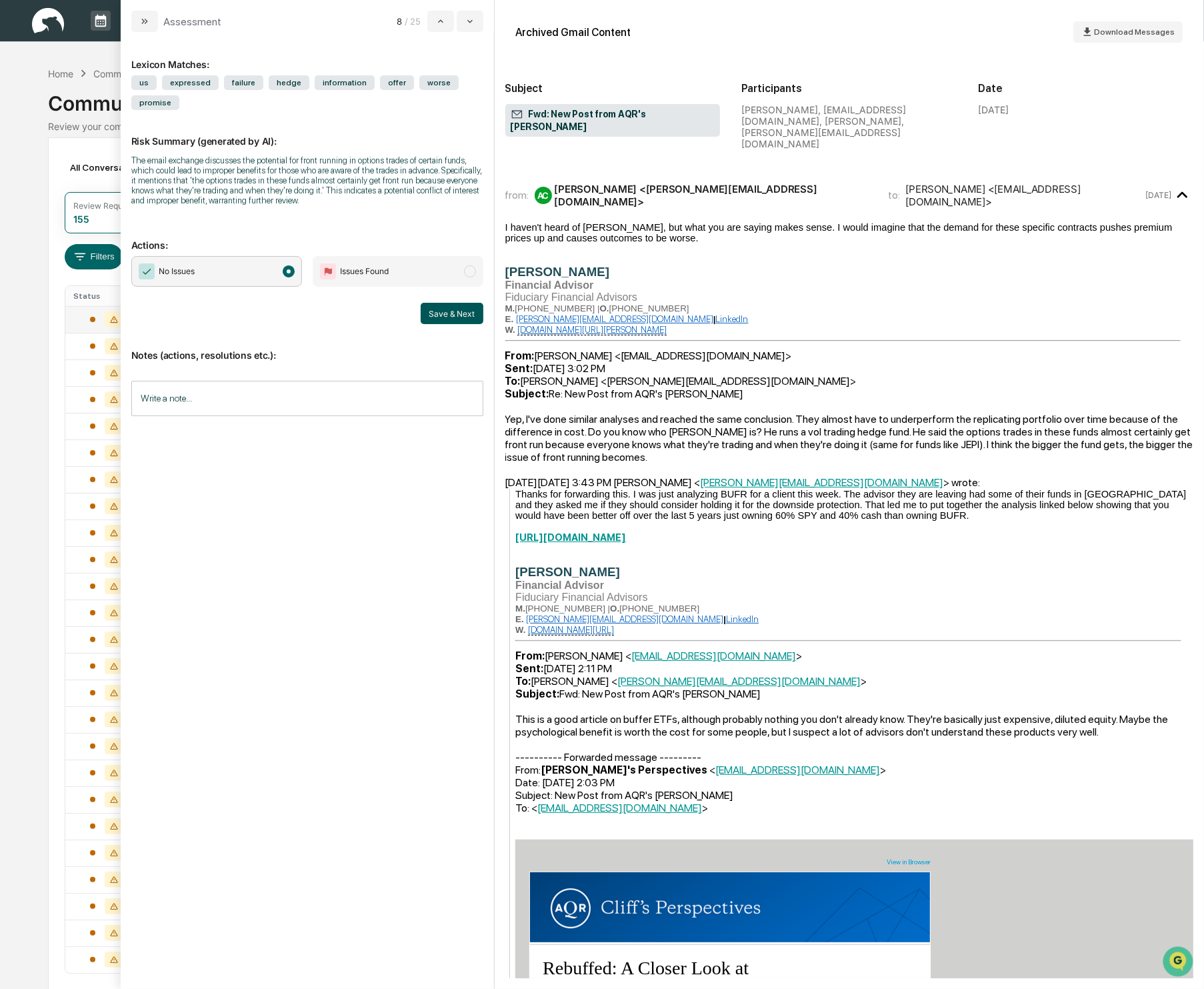
click at [453, 324] on button "Save & Next" at bounding box center [452, 313] width 63 height 22
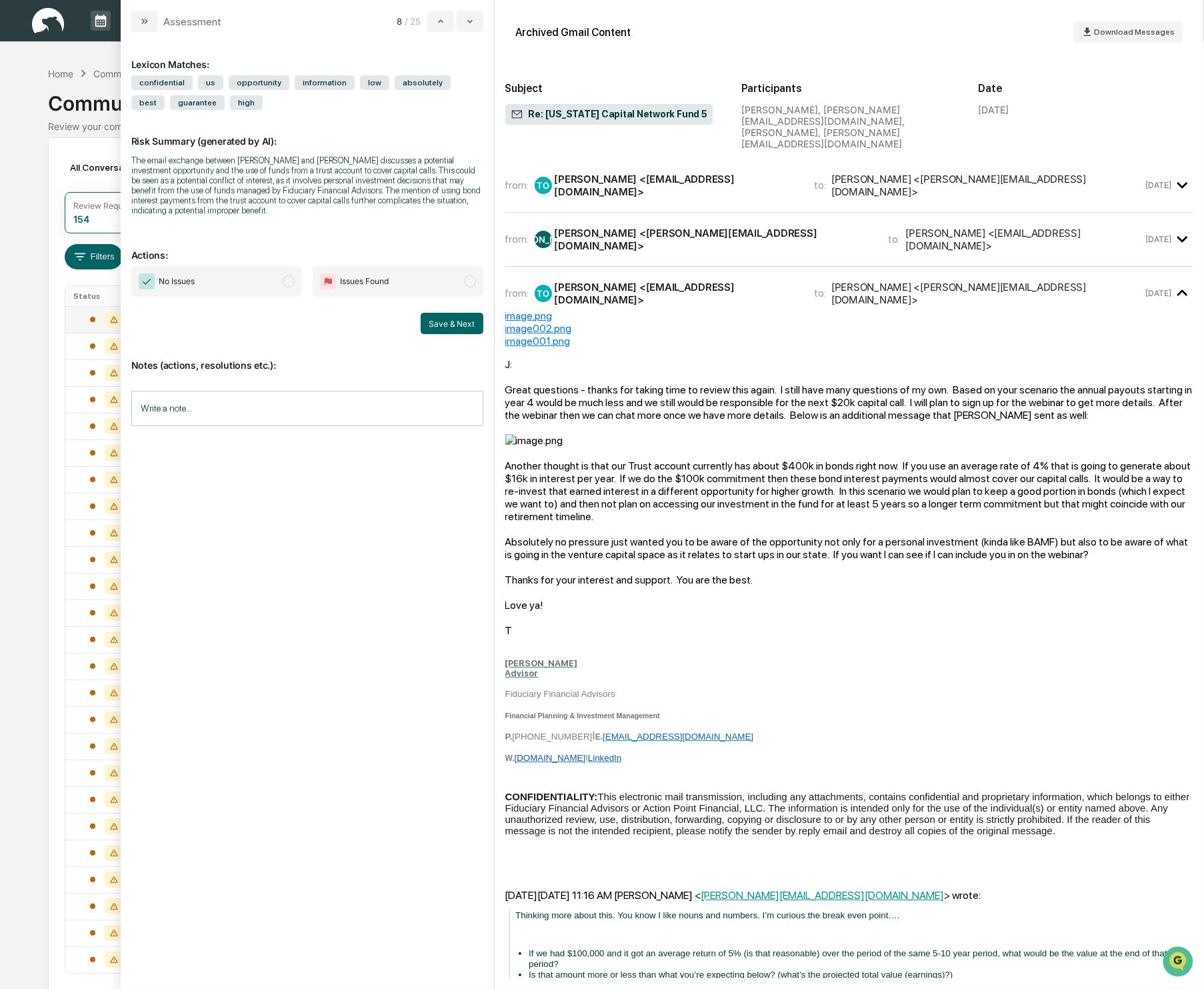
scroll to position [22, 0]
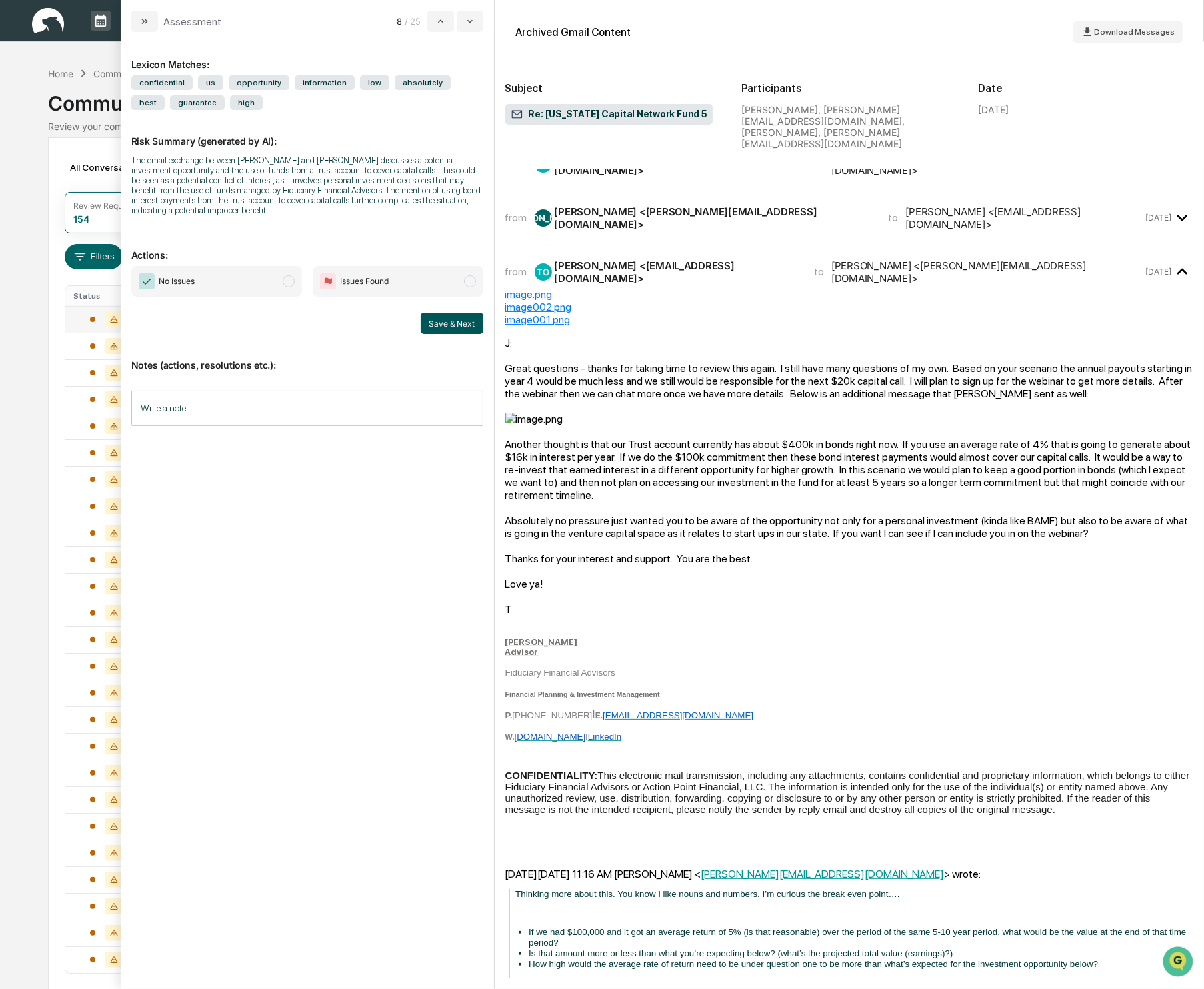
click at [456, 324] on button "Save & Next" at bounding box center [452, 323] width 63 height 22
click at [449, 326] on button "Save & Next" at bounding box center [452, 323] width 63 height 22
click at [292, 284] on span "modal" at bounding box center [288, 281] width 12 height 12
click at [446, 319] on button "Save & Next" at bounding box center [452, 323] width 63 height 22
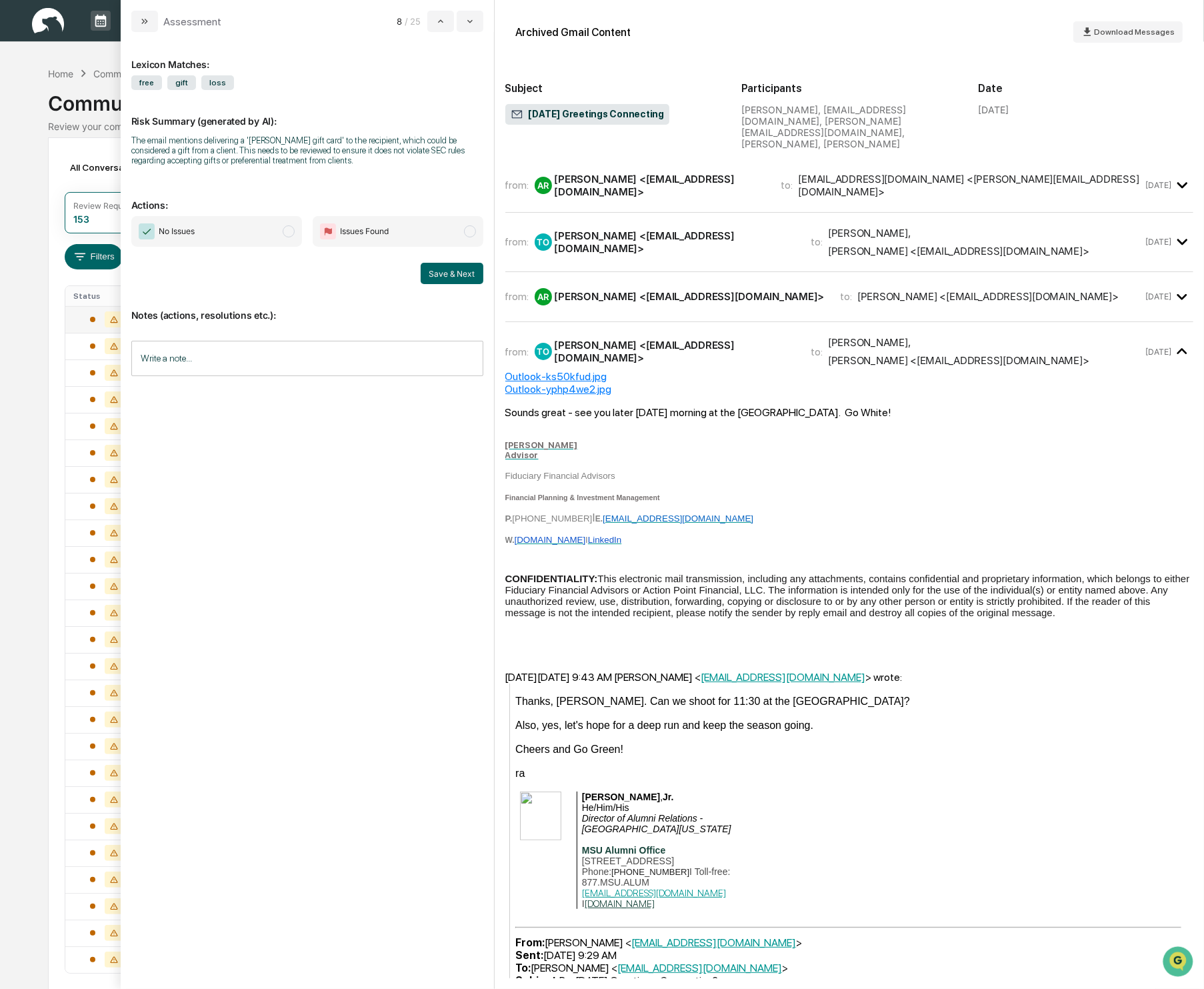
click at [287, 234] on span "modal" at bounding box center [288, 231] width 12 height 12
click at [444, 271] on button "Save & Next" at bounding box center [452, 273] width 63 height 22
